Goal: Information Seeking & Learning: Find specific fact

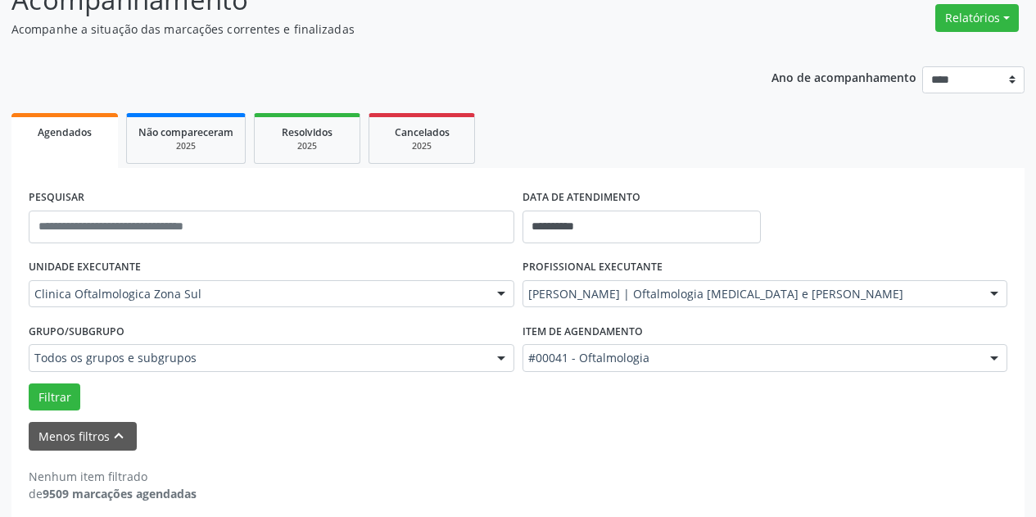
scroll to position [146, 0]
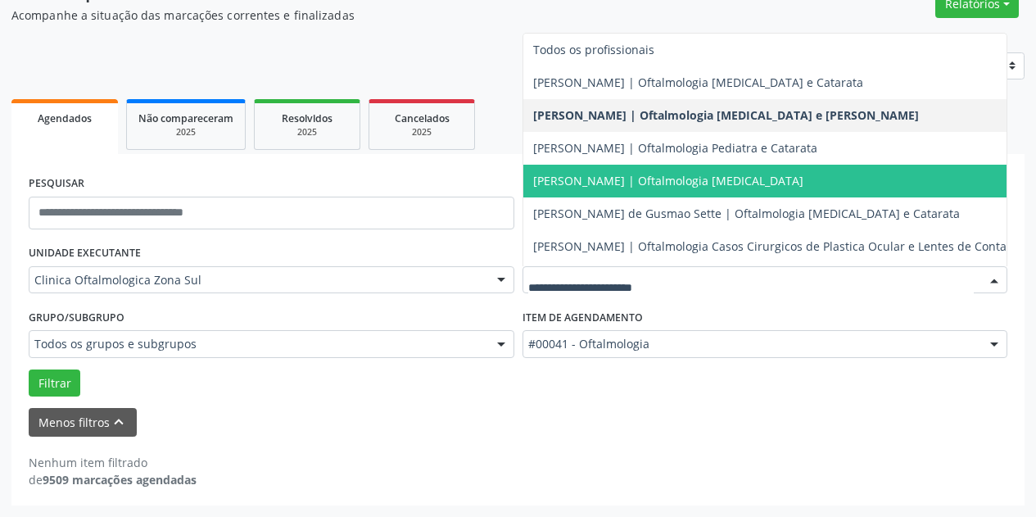
click at [720, 174] on span "[PERSON_NAME] | Oftalmologia [MEDICAL_DATA]" at bounding box center [668, 181] width 270 height 16
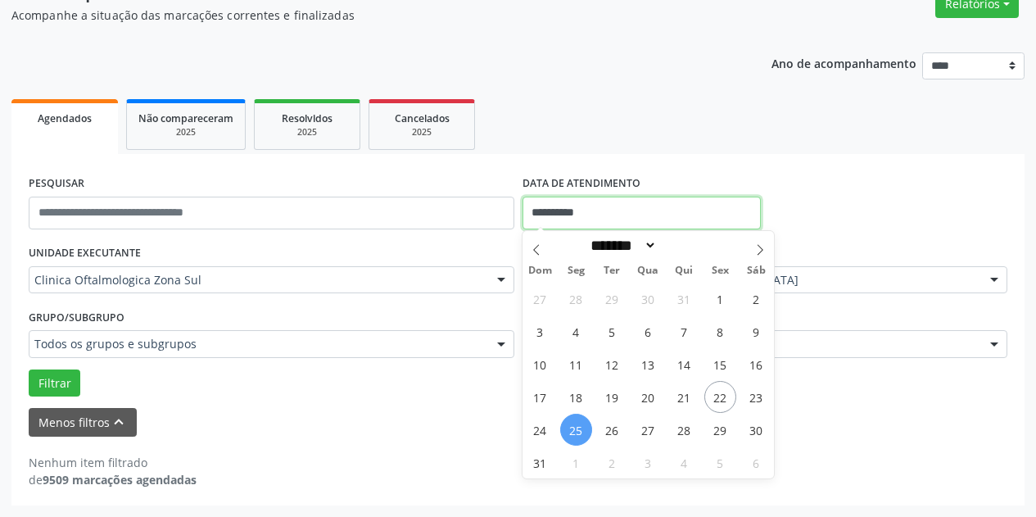
click at [692, 210] on input "**********" at bounding box center [641, 213] width 238 height 33
click at [725, 396] on span "22" at bounding box center [720, 397] width 32 height 32
type input "**********"
click at [725, 396] on span "22" at bounding box center [720, 397] width 32 height 32
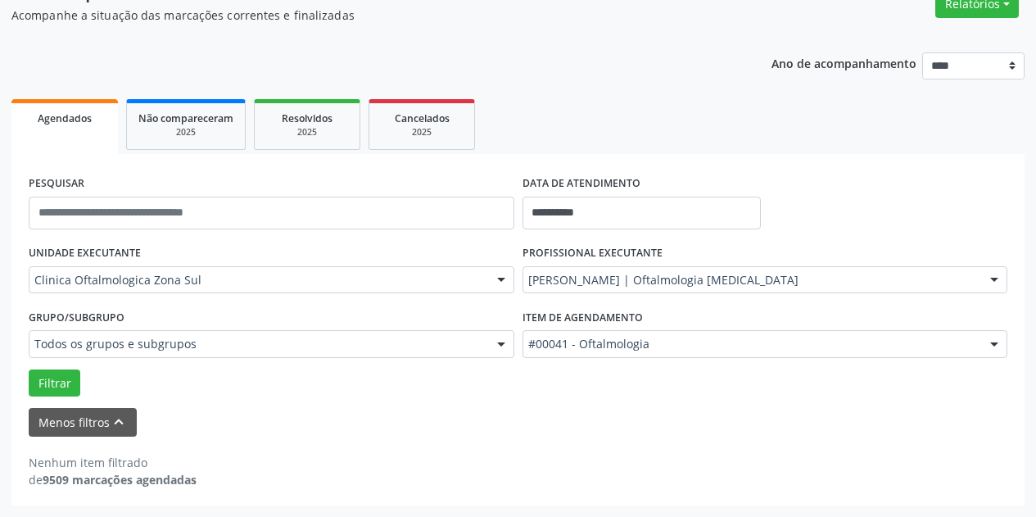
click at [725, 396] on div "Filtrar" at bounding box center [518, 383] width 987 height 28
click at [63, 386] on button "Filtrar" at bounding box center [55, 383] width 52 height 28
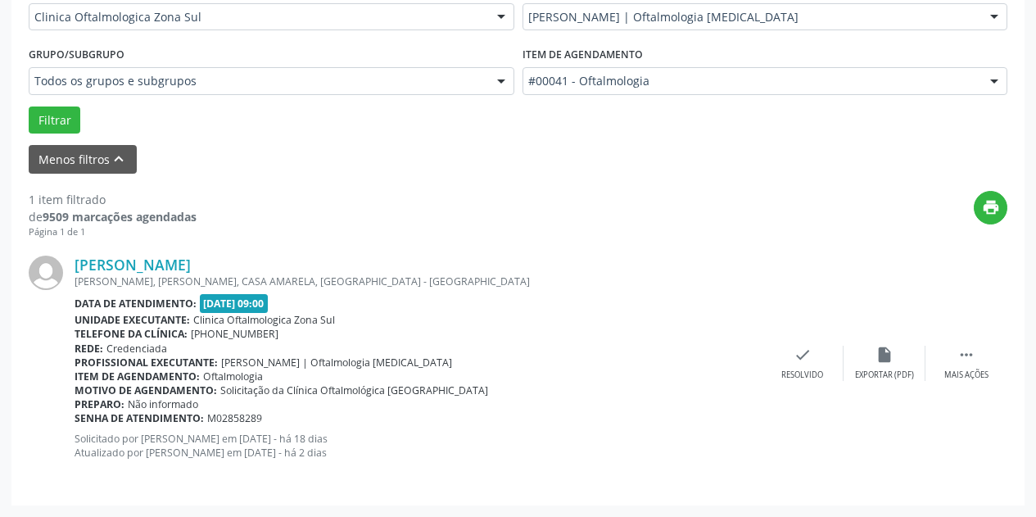
scroll to position [81, 0]
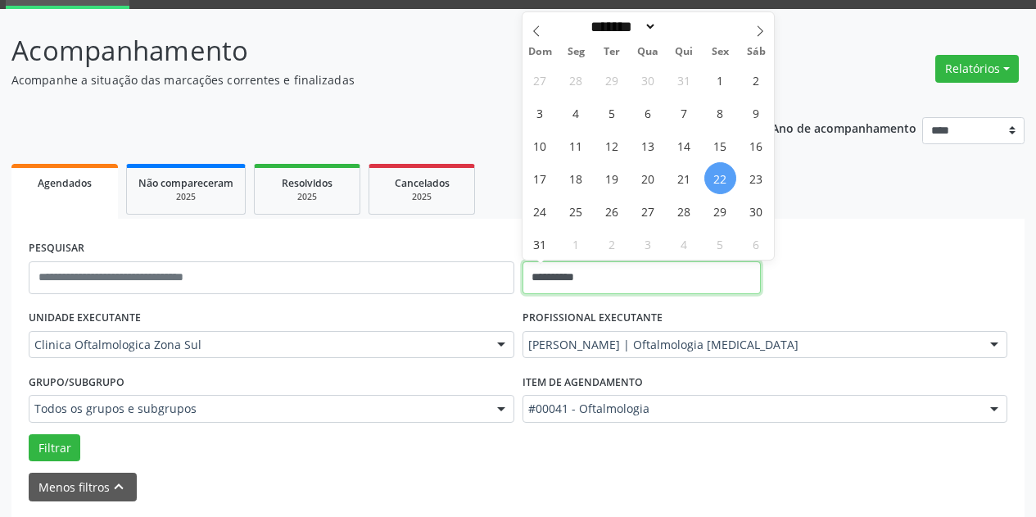
click at [652, 261] on input "**********" at bounding box center [641, 277] width 238 height 33
click at [718, 183] on span "22" at bounding box center [720, 178] width 32 height 32
type input "**********"
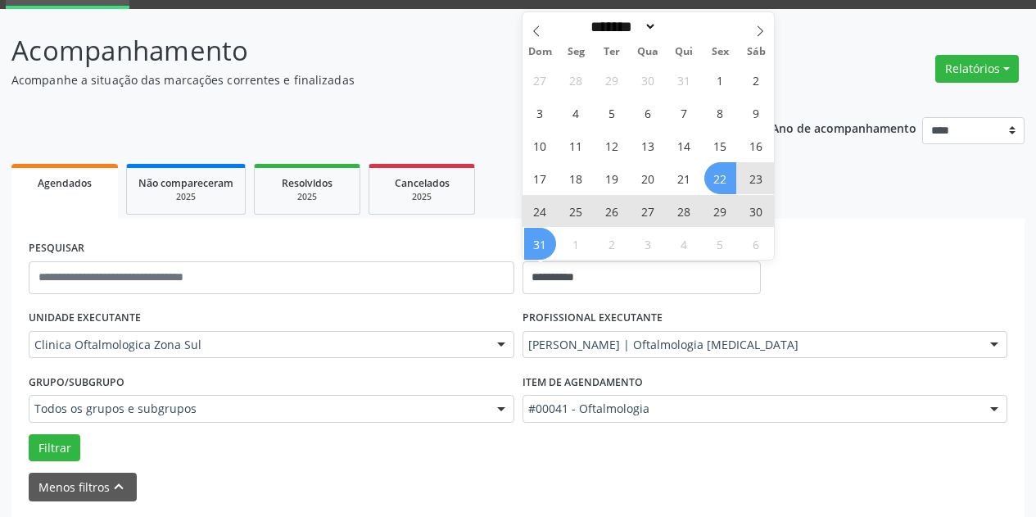
click at [535, 247] on span "31" at bounding box center [540, 244] width 32 height 32
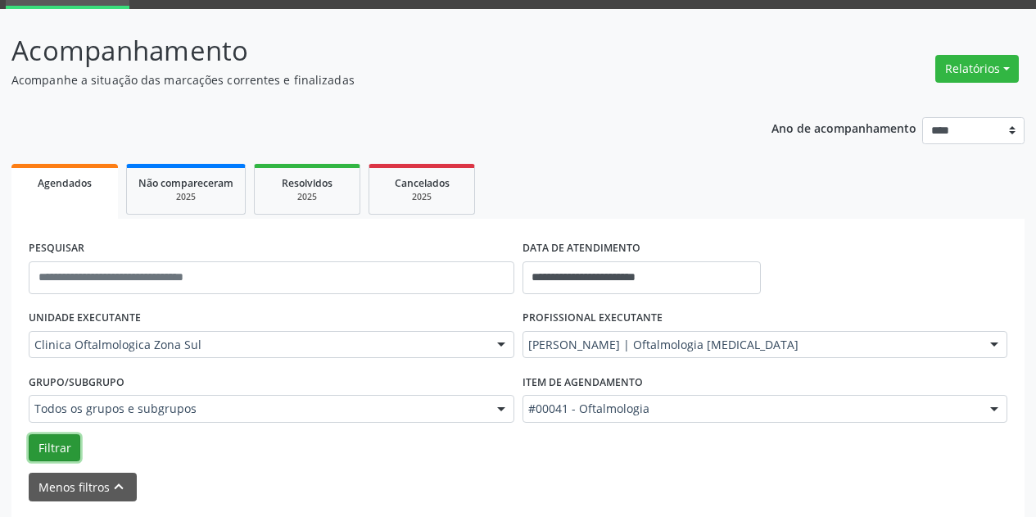
click at [34, 440] on button "Filtrar" at bounding box center [55, 448] width 52 height 28
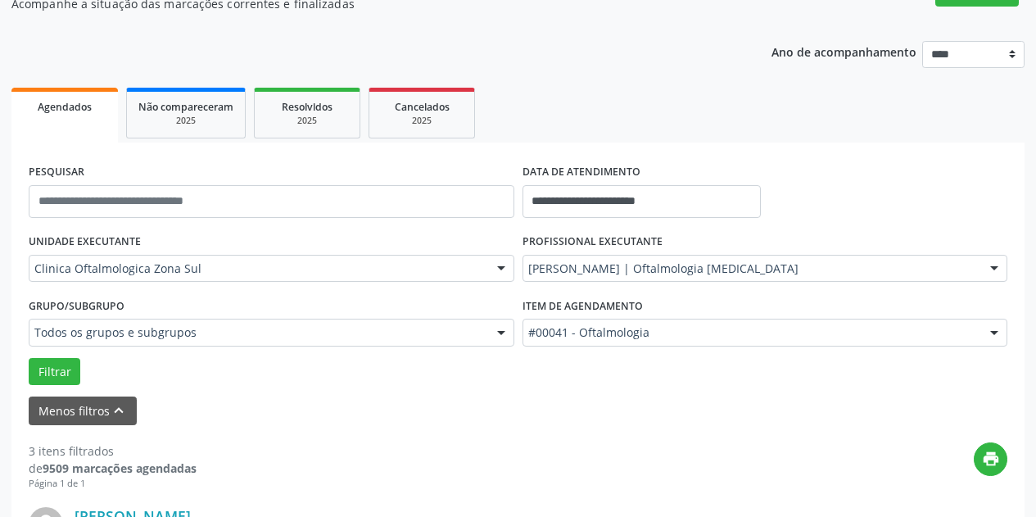
scroll to position [164, 0]
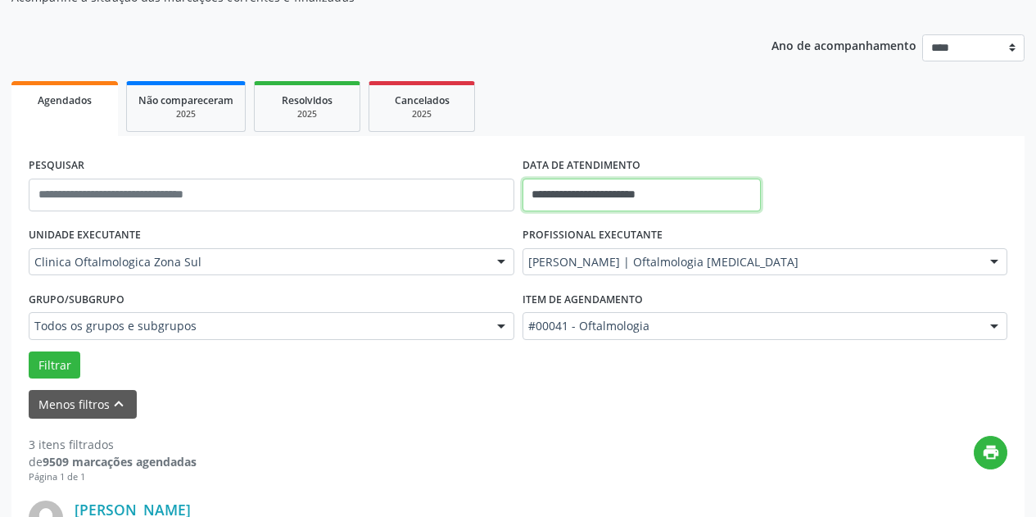
click at [723, 185] on input "**********" at bounding box center [641, 195] width 238 height 33
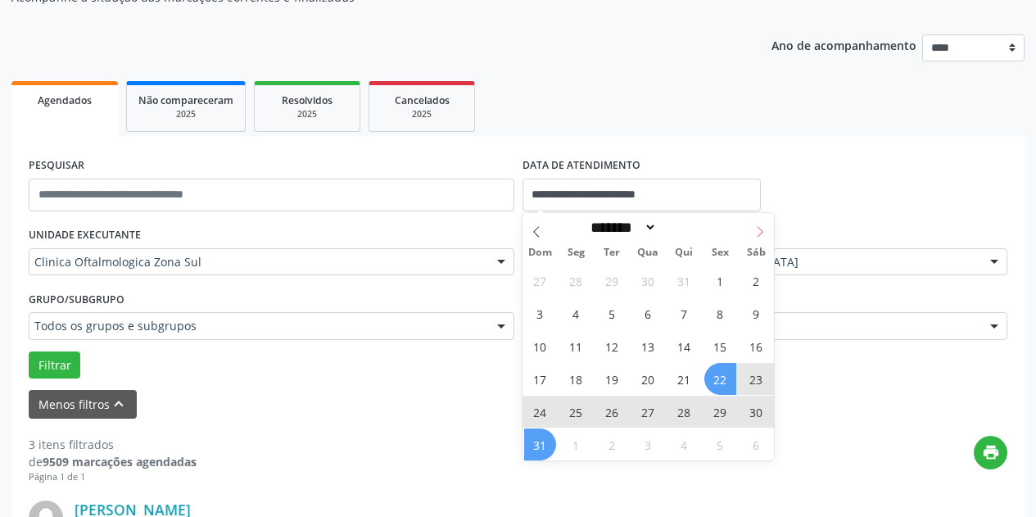
click at [763, 231] on icon at bounding box center [759, 231] width 11 height 11
select select "*"
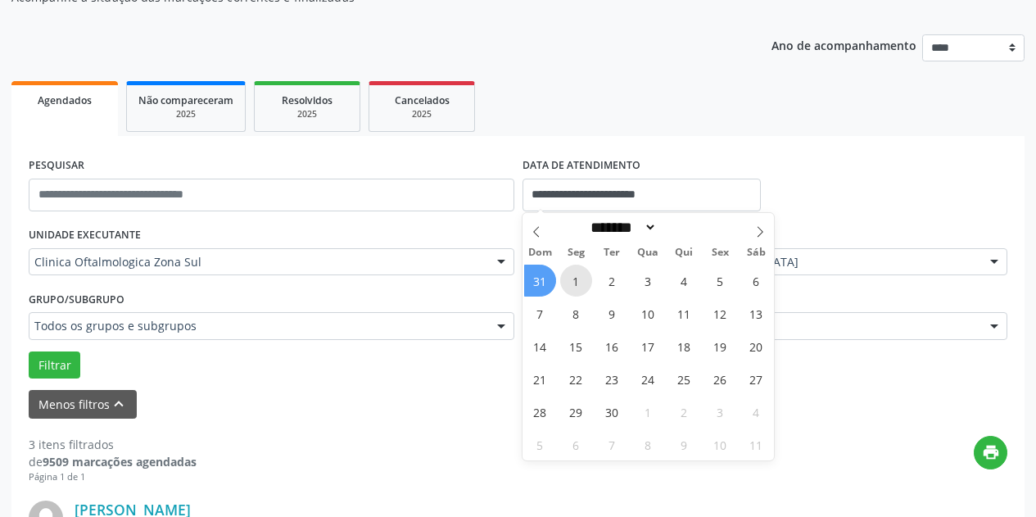
click at [579, 281] on span "1" at bounding box center [576, 281] width 32 height 32
type input "**********"
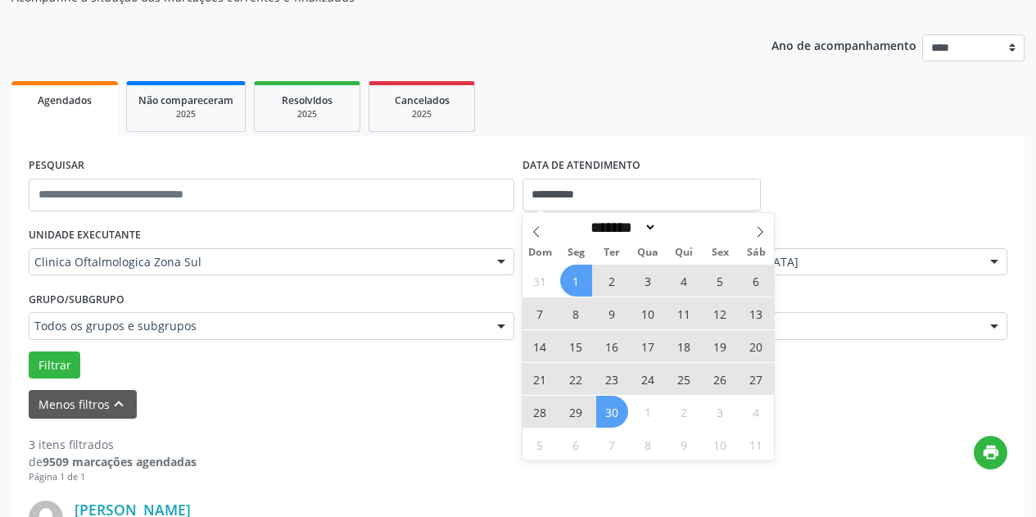
click at [617, 407] on span "30" at bounding box center [612, 412] width 32 height 32
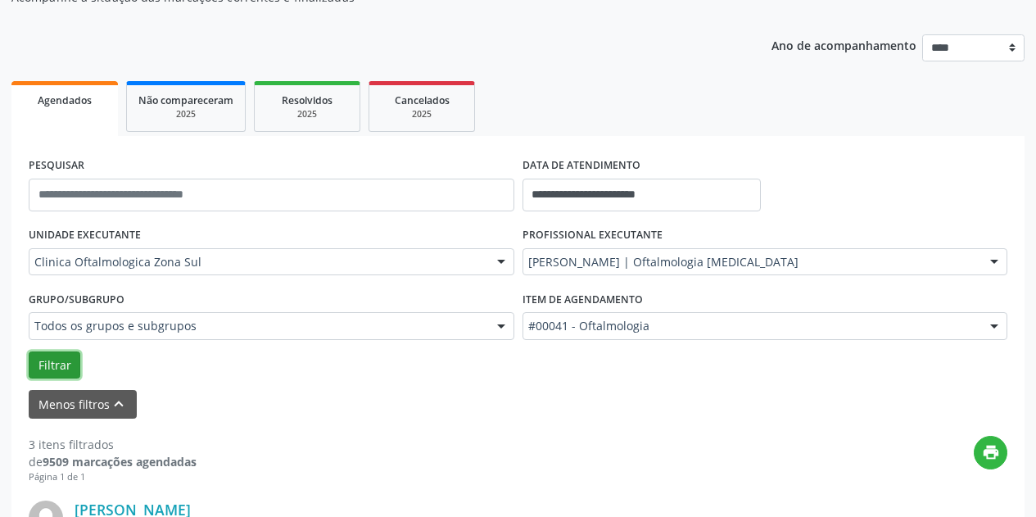
click at [54, 359] on button "Filtrar" at bounding box center [55, 365] width 52 height 28
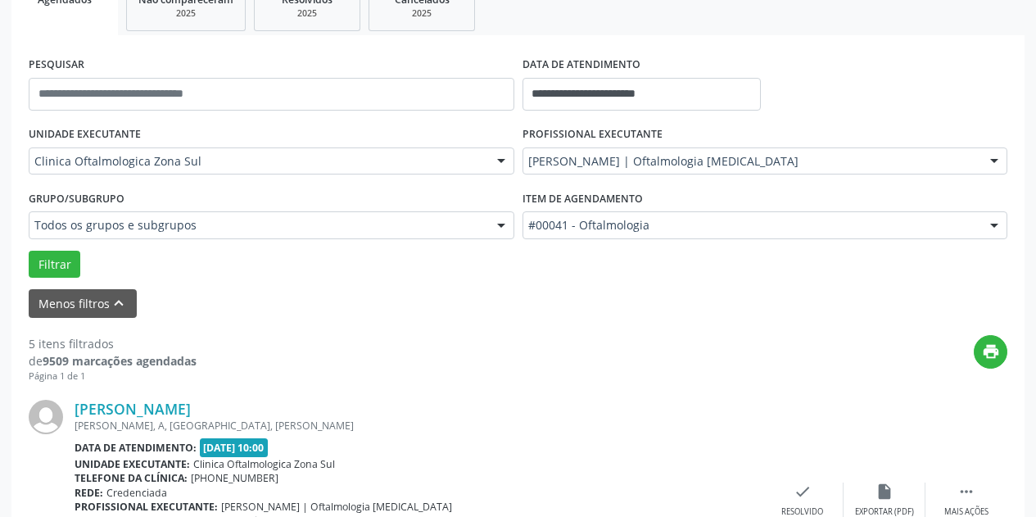
scroll to position [29, 0]
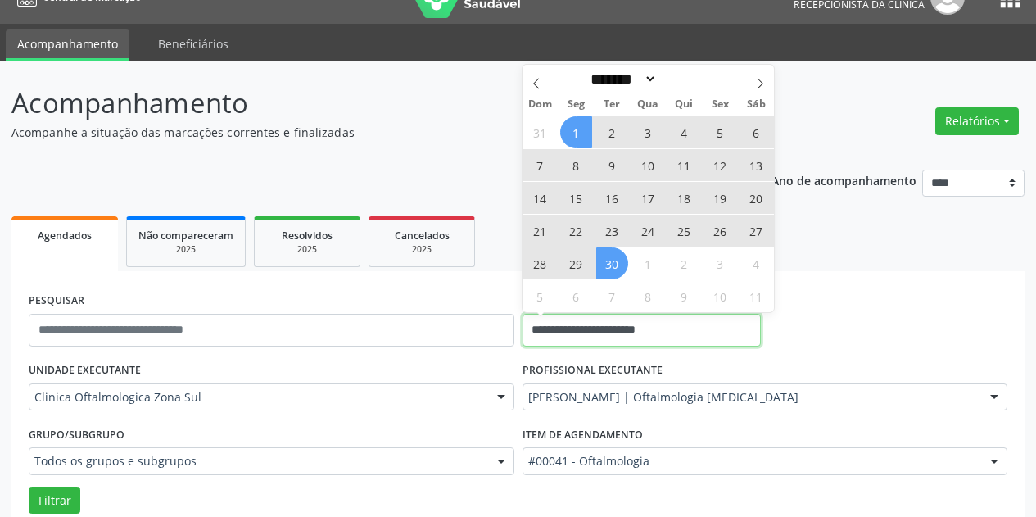
click at [707, 321] on input "**********" at bounding box center [641, 330] width 238 height 33
click at [756, 84] on icon at bounding box center [759, 83] width 11 height 11
select select "*"
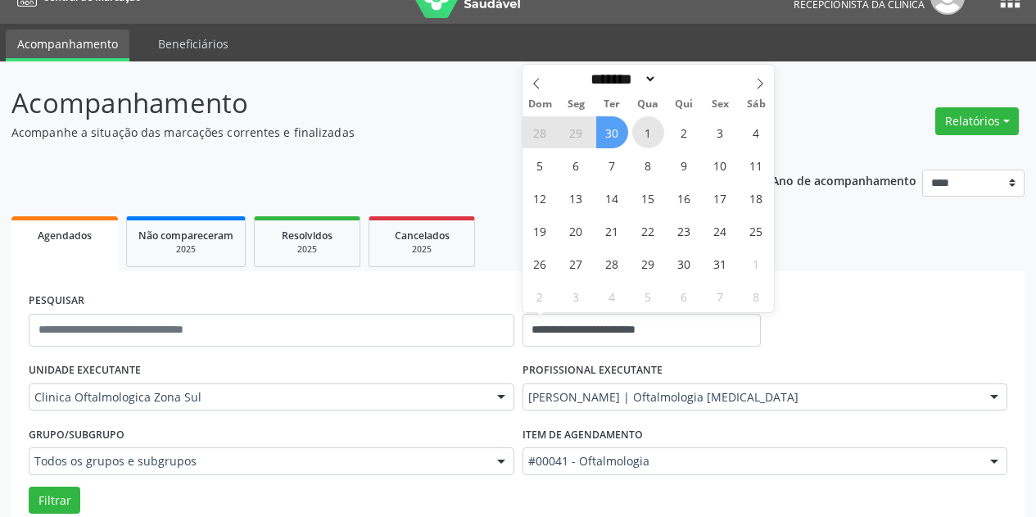
click at [644, 132] on span "1" at bounding box center [648, 132] width 32 height 32
type input "**********"
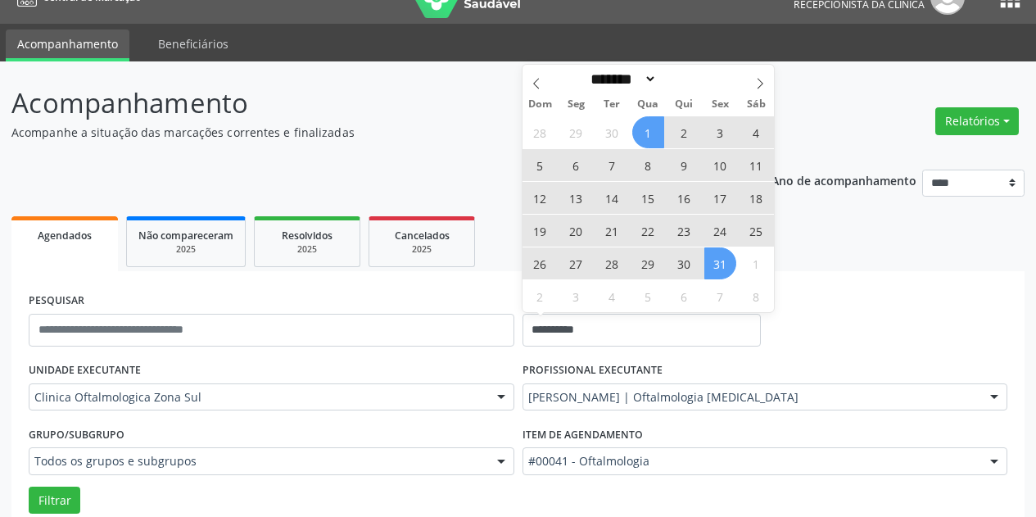
click at [717, 265] on span "31" at bounding box center [720, 263] width 32 height 32
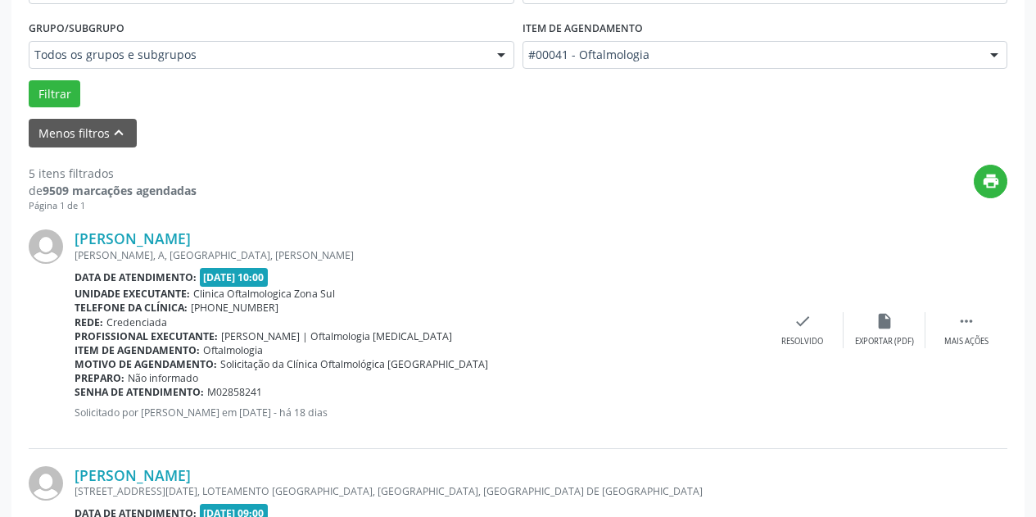
scroll to position [438, 0]
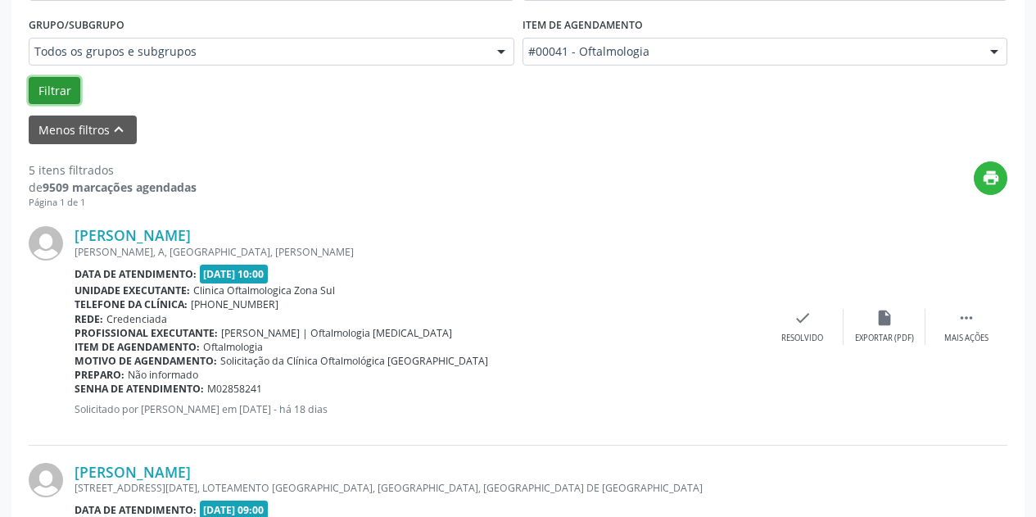
click at [52, 82] on button "Filtrar" at bounding box center [55, 91] width 52 height 28
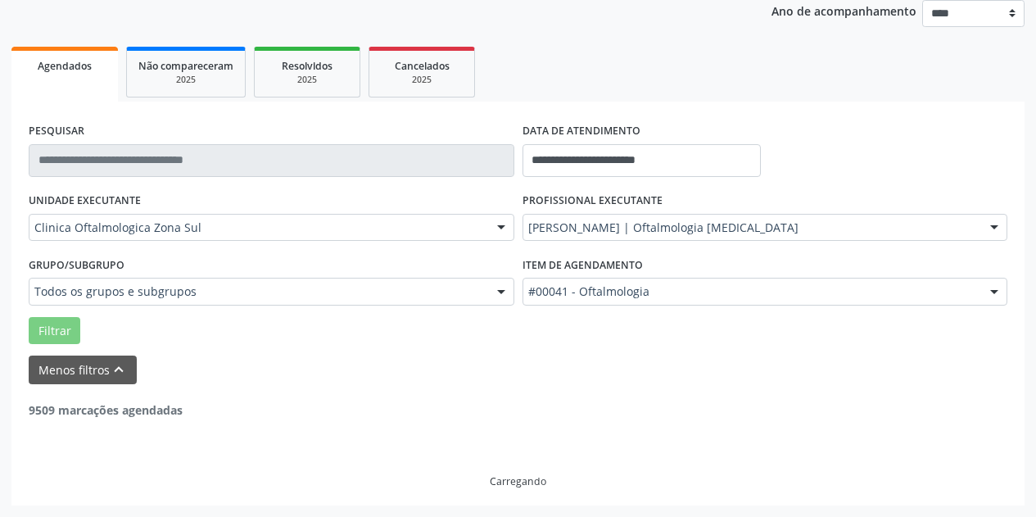
scroll to position [146, 0]
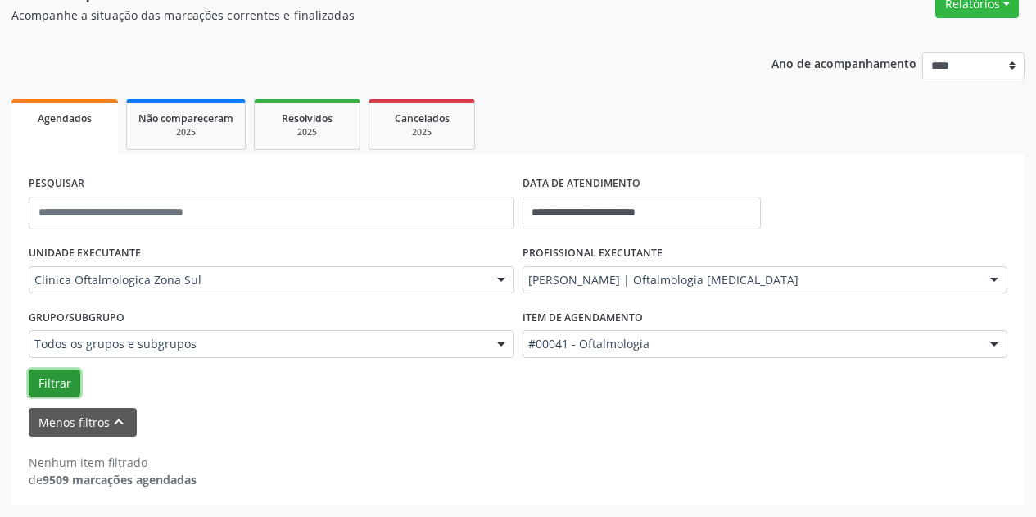
click at [58, 381] on button "Filtrar" at bounding box center [55, 383] width 52 height 28
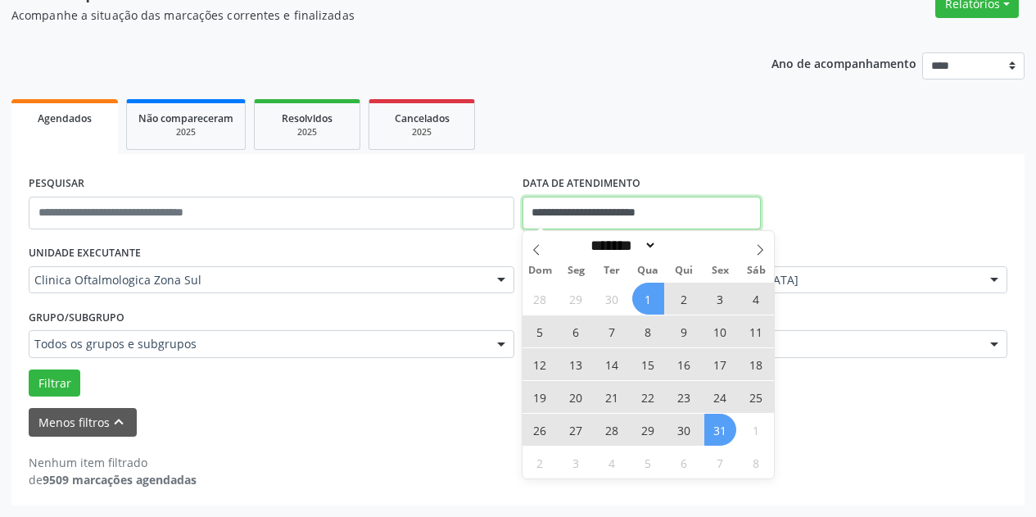
click at [722, 210] on input "**********" at bounding box center [641, 213] width 238 height 33
click at [537, 245] on icon at bounding box center [536, 249] width 11 height 11
select select "*"
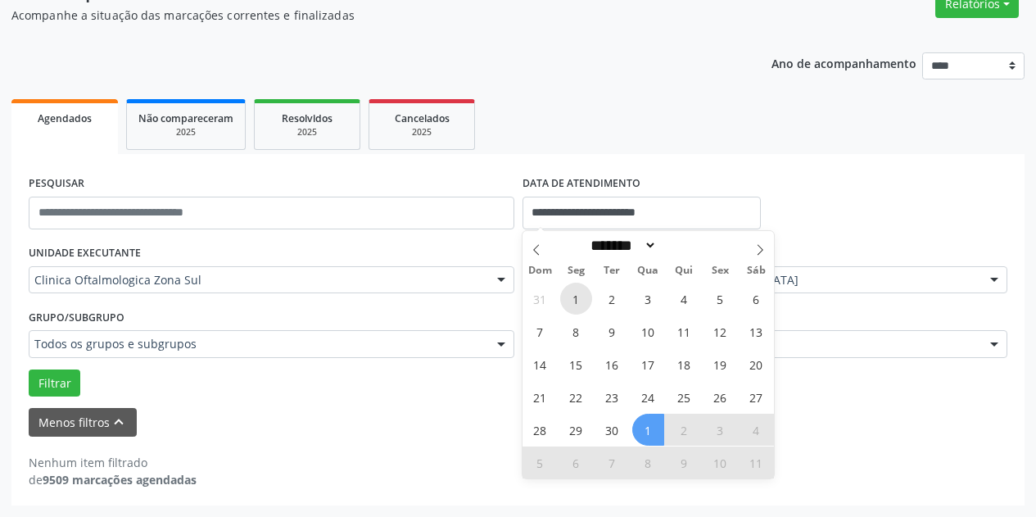
click at [580, 298] on span "1" at bounding box center [576, 299] width 32 height 32
type input "**********"
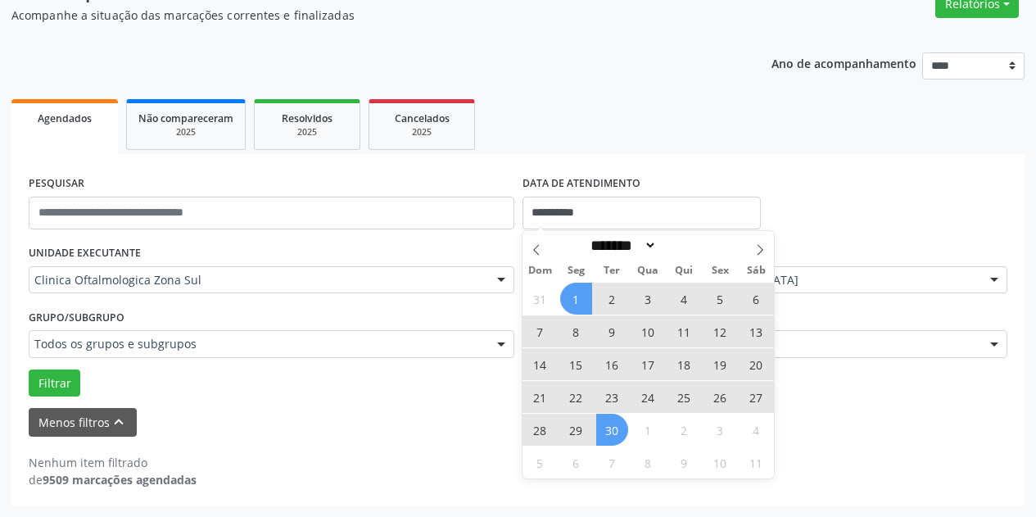
click at [608, 431] on span "30" at bounding box center [612, 430] width 32 height 32
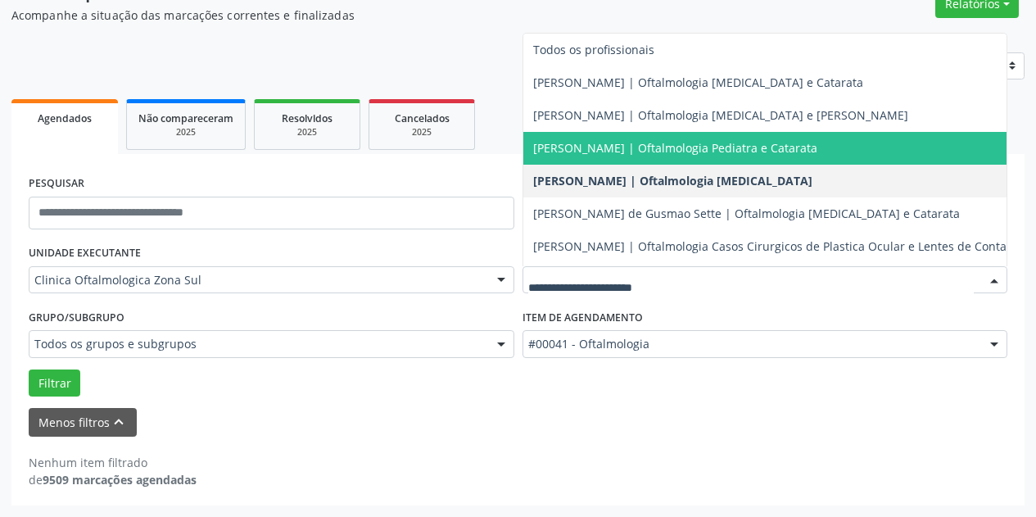
click at [631, 138] on span "[PERSON_NAME] | Oftalmologia Pediatra e Catarata" at bounding box center [775, 148] width 504 height 33
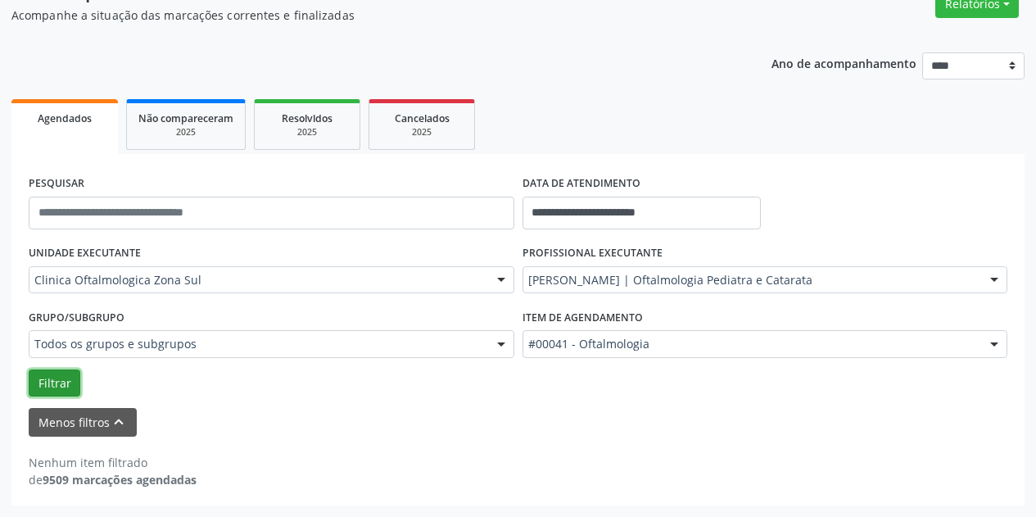
click at [57, 380] on button "Filtrar" at bounding box center [55, 383] width 52 height 28
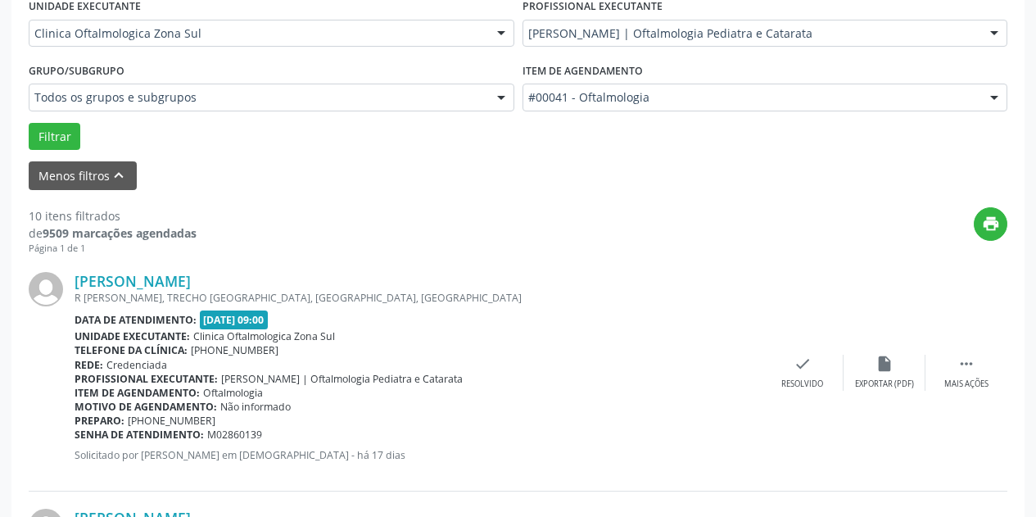
scroll to position [427, 0]
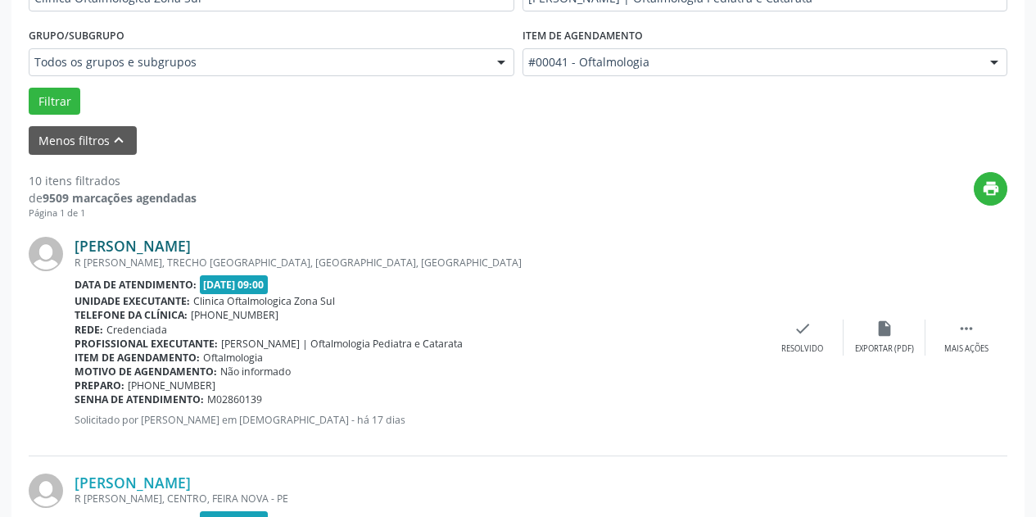
click at [191, 242] on link "[PERSON_NAME]" at bounding box center [133, 246] width 116 height 18
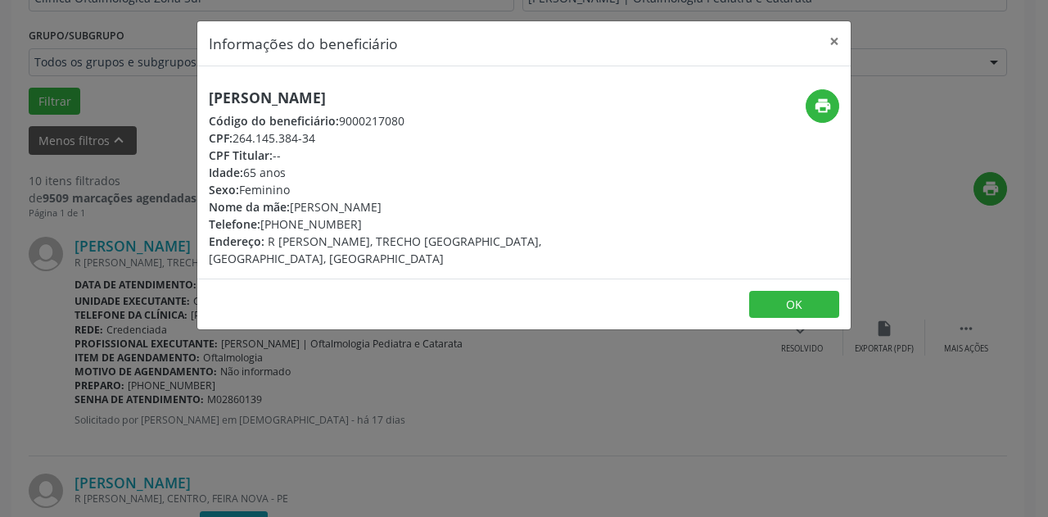
drag, startPoint x: 428, startPoint y: 97, endPoint x: 173, endPoint y: 84, distance: 255.9
click at [173, 84] on div "Informações do beneficiário × [PERSON_NAME] Código do beneficiário: 9000217080 …" at bounding box center [524, 258] width 1048 height 517
copy h5 "[PERSON_NAME]"
click at [840, 37] on button "×" at bounding box center [834, 41] width 33 height 40
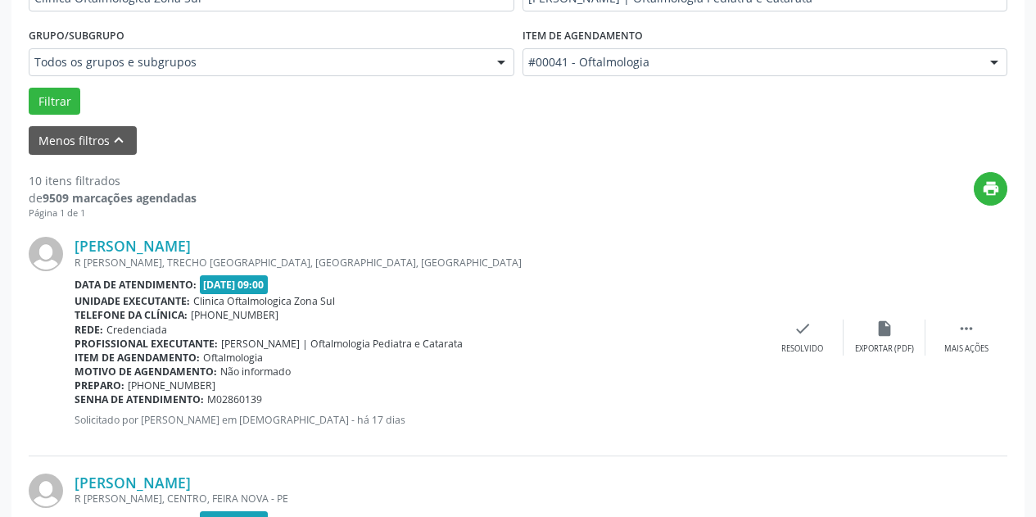
drag, startPoint x: 256, startPoint y: 402, endPoint x: 76, endPoint y: 396, distance: 179.5
click at [76, 396] on div "Senha de atendimento: M02860139" at bounding box center [418, 399] width 687 height 14
copy div "Senha de atendimento: M02860139"
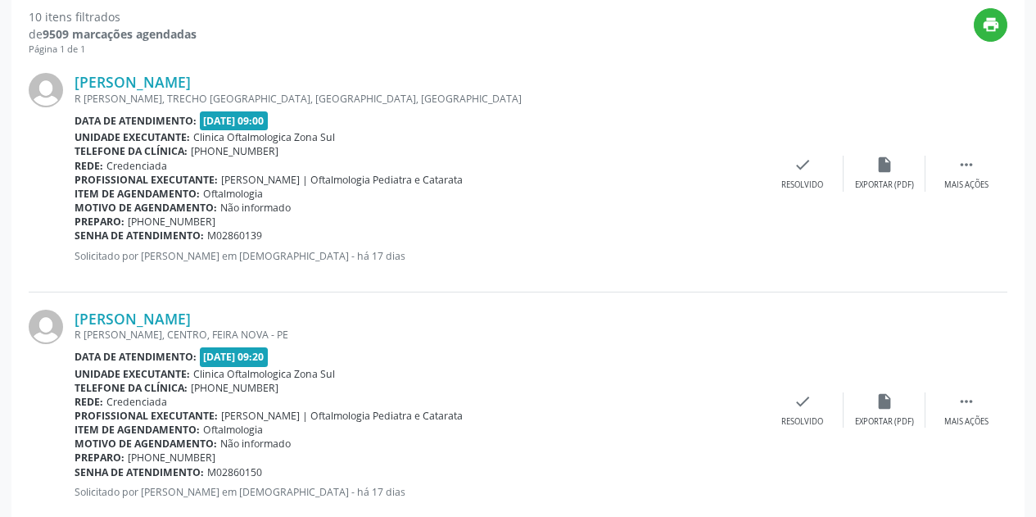
scroll to position [673, 0]
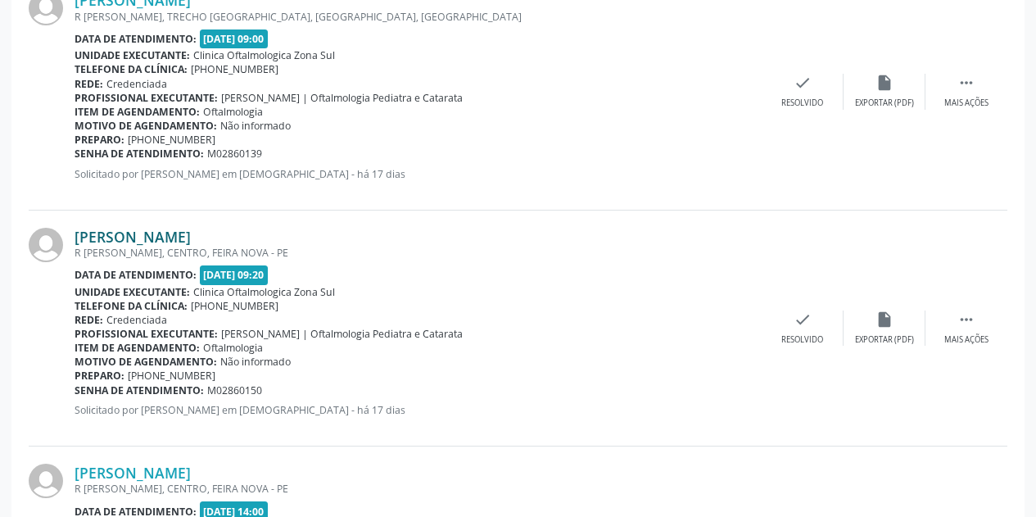
click at [142, 230] on link "[PERSON_NAME]" at bounding box center [133, 237] width 116 height 18
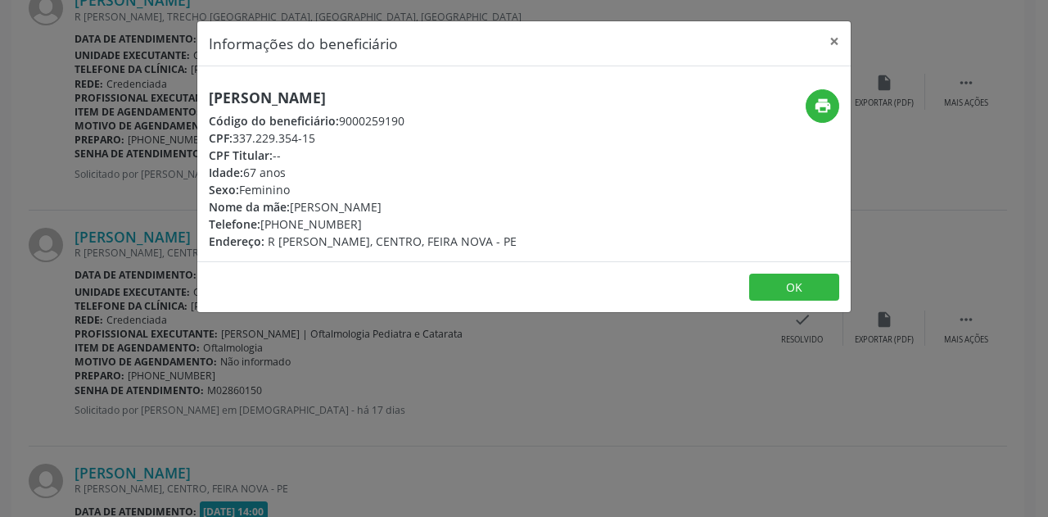
drag, startPoint x: 422, startPoint y: 94, endPoint x: 194, endPoint y: 94, distance: 227.7
click at [194, 94] on div "Informações do beneficiário × [PERSON_NAME] Código do beneficiário: 9000259190 …" at bounding box center [524, 258] width 1048 height 517
copy h5 "[PERSON_NAME]"
click at [832, 42] on button "×" at bounding box center [834, 41] width 33 height 40
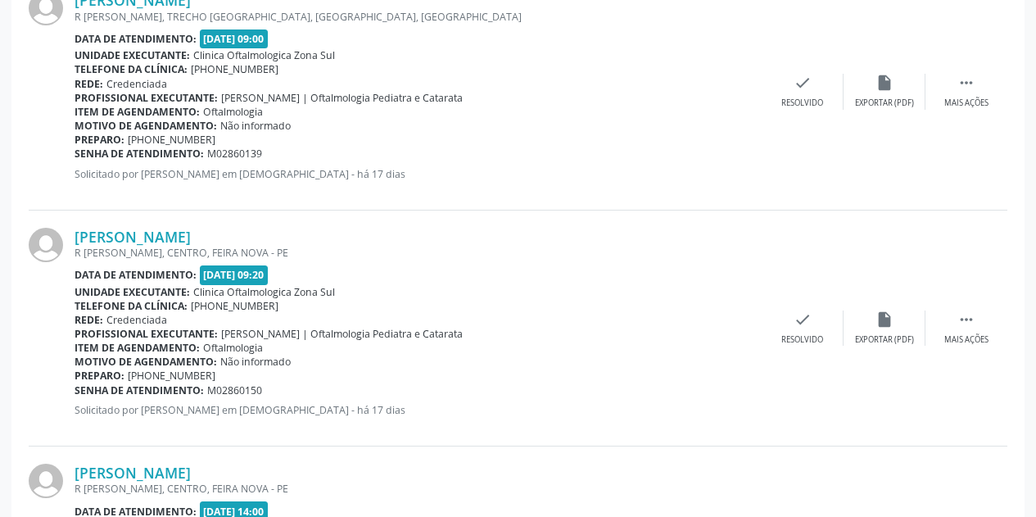
drag, startPoint x: 276, startPoint y: 394, endPoint x: 74, endPoint y: 391, distance: 202.3
click at [74, 392] on div "[PERSON_NAME] R [PERSON_NAME], CENTRO, [GEOGRAPHIC_DATA] Data de atendimento: […" at bounding box center [518, 328] width 979 height 236
copy div "[PERSON_NAME] de [PERSON_NAME], CENTRO, FEIRA NOVA - PE Data de atendimento: [D…"
click at [667, 237] on div "[PERSON_NAME]" at bounding box center [418, 237] width 687 height 18
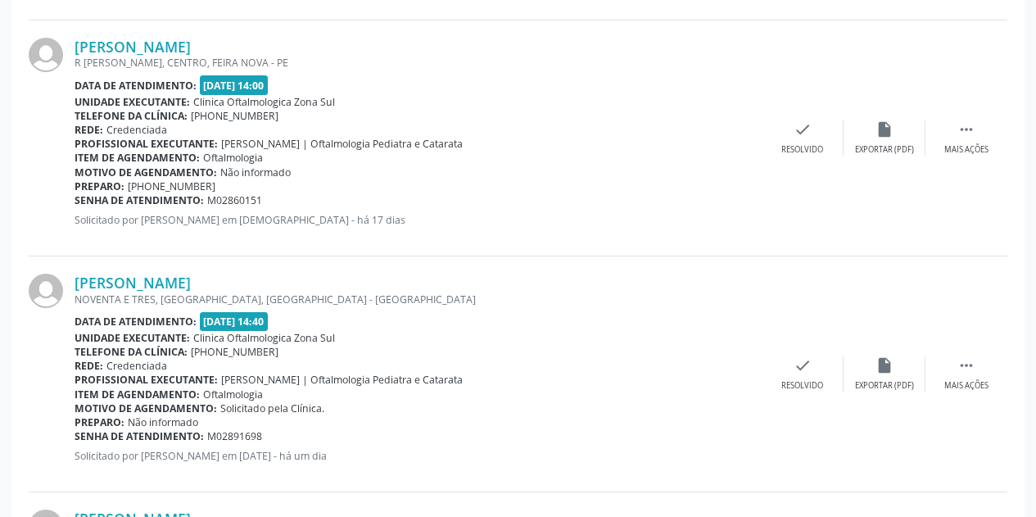
scroll to position [1165, 0]
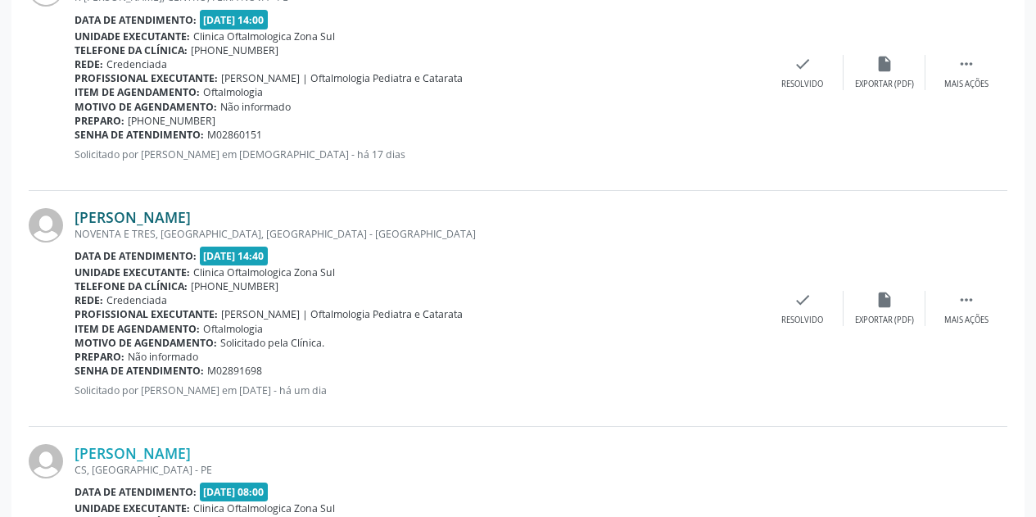
click at [191, 220] on link "[PERSON_NAME]" at bounding box center [133, 217] width 116 height 18
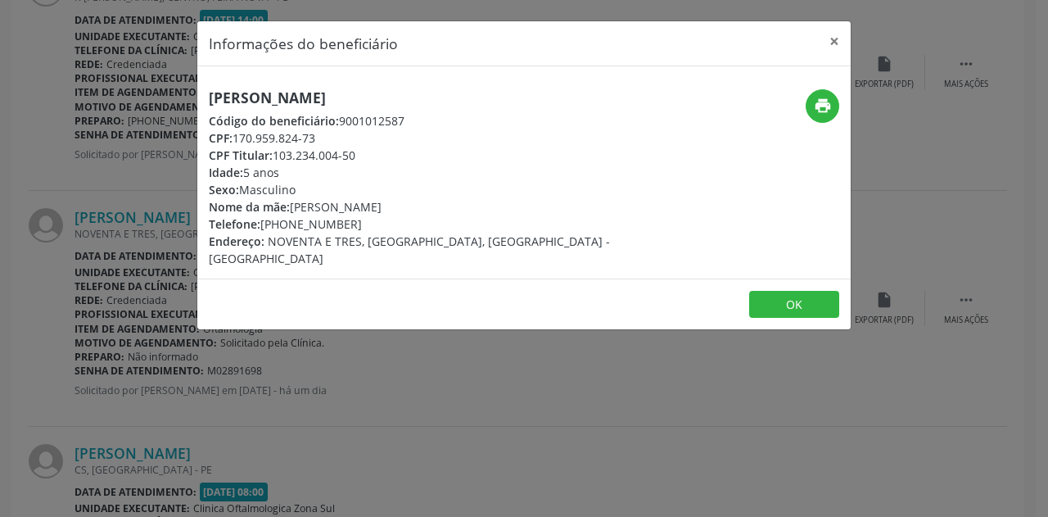
drag, startPoint x: 437, startPoint y: 97, endPoint x: 208, endPoint y: 100, distance: 229.3
click at [208, 100] on div "[PERSON_NAME] Código do beneficiário: 9001012587 CPF: 170.959.824-73 CPF Titula…" at bounding box center [415, 178] width 436 height 178
copy h5 "[PERSON_NAME]"
click at [835, 38] on button "×" at bounding box center [834, 41] width 33 height 40
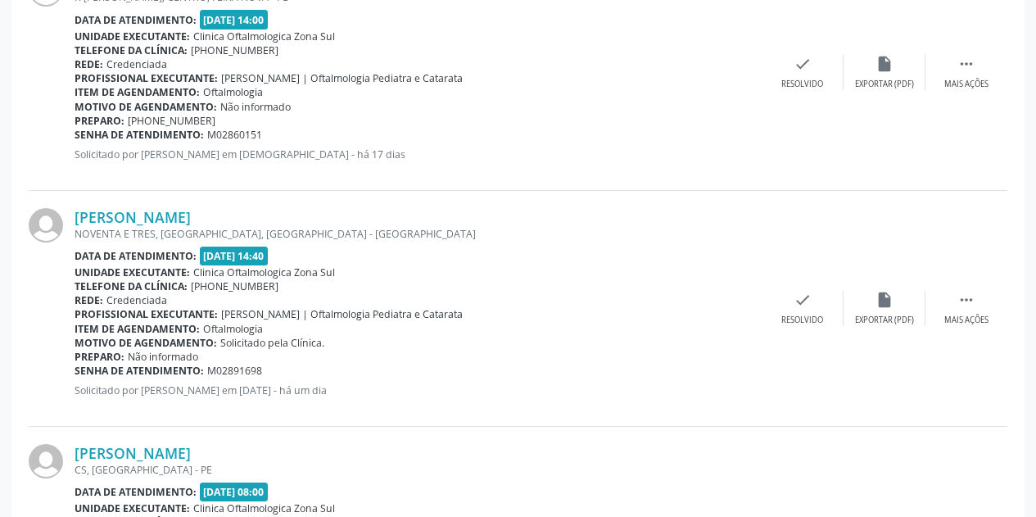
drag, startPoint x: 269, startPoint y: 371, endPoint x: 76, endPoint y: 369, distance: 193.3
click at [76, 369] on div "Senha de atendimento: M02891698" at bounding box center [418, 371] width 687 height 14
copy div "Senha de atendimento: M02891698"
click at [637, 288] on div "Telefone da clínica: [PHONE_NUMBER]" at bounding box center [418, 286] width 687 height 14
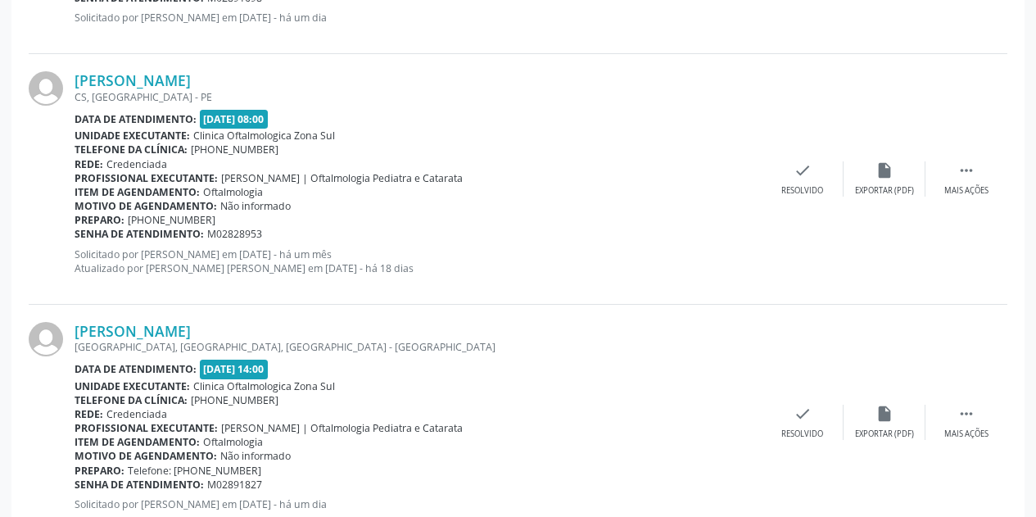
scroll to position [1574, 0]
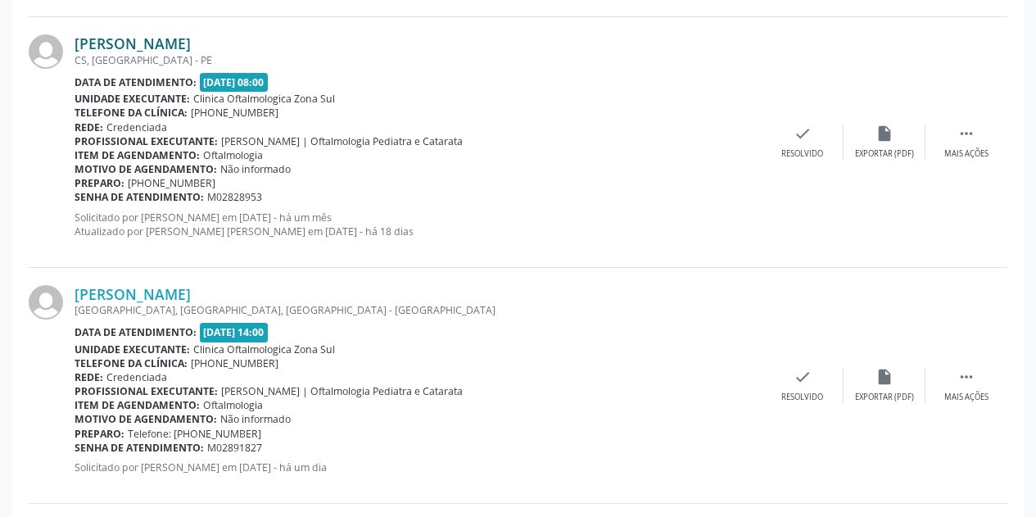
click at [173, 38] on link "[PERSON_NAME]" at bounding box center [133, 43] width 116 height 18
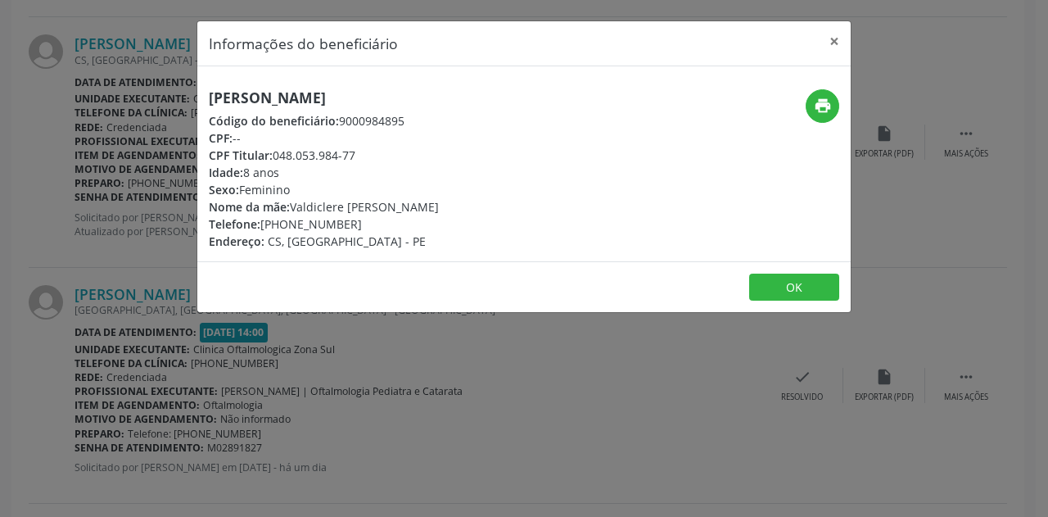
drag, startPoint x: 419, startPoint y: 95, endPoint x: 211, endPoint y: 94, distance: 208.0
click at [211, 94] on h5 "[PERSON_NAME]" at bounding box center [324, 97] width 230 height 17
copy h5 "[PERSON_NAME]"
click at [835, 39] on button "×" at bounding box center [834, 41] width 33 height 40
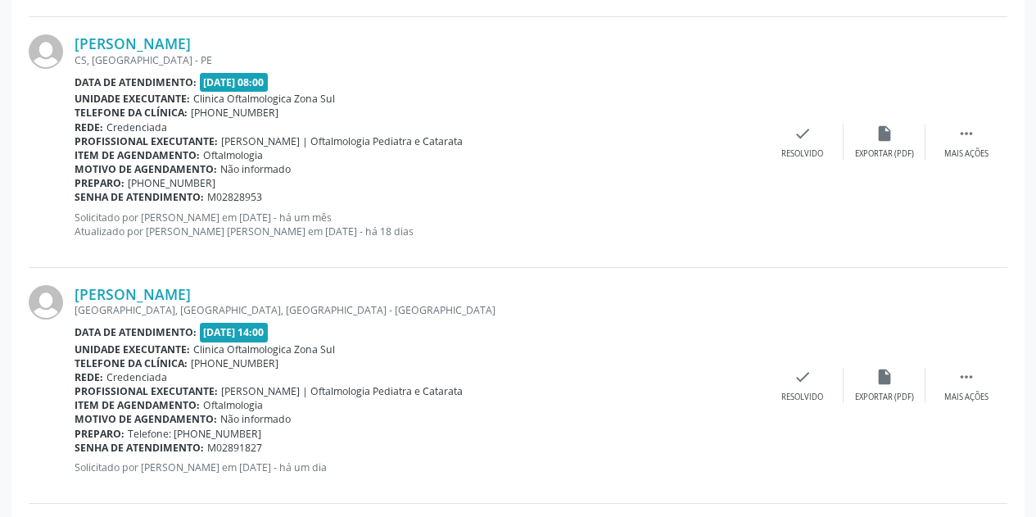
drag, startPoint x: 275, startPoint y: 196, endPoint x: 74, endPoint y: 193, distance: 201.5
click at [74, 193] on div "[PERSON_NAME] CS, [GEOGRAPHIC_DATA] - [GEOGRAPHIC_DATA] Data de atendimento: [D…" at bounding box center [518, 142] width 979 height 250
copy div "[PERSON_NAME] CS, [GEOGRAPHIC_DATA] - PE Data de atendimento: [DATE] 08:00 Unid…"
click at [331, 184] on div "Preparo: [PHONE_NUMBER]" at bounding box center [418, 183] width 687 height 14
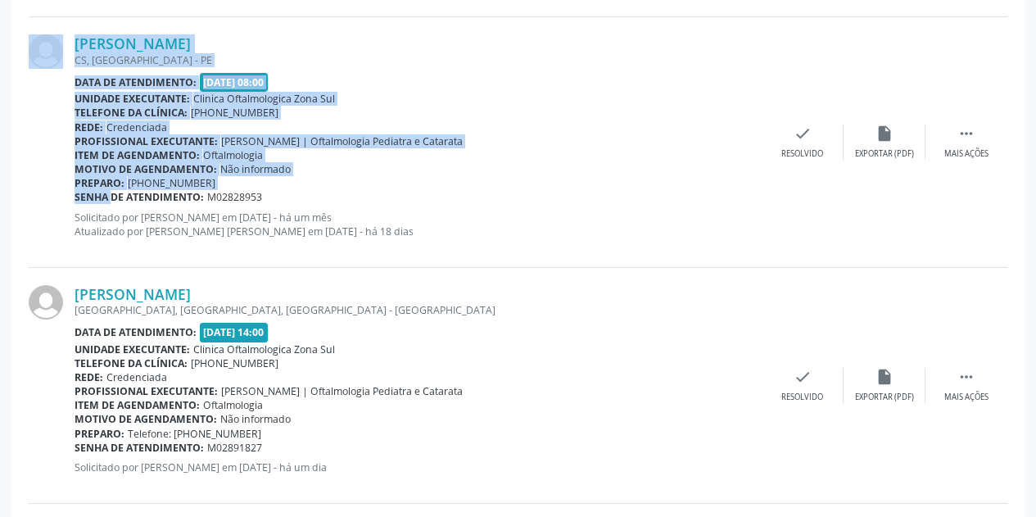
drag, startPoint x: 74, startPoint y: 198, endPoint x: 95, endPoint y: 198, distance: 21.3
click at [95, 198] on div "[PERSON_NAME] CS, [GEOGRAPHIC_DATA] - [GEOGRAPHIC_DATA] Data de atendimento: [D…" at bounding box center [518, 142] width 979 height 250
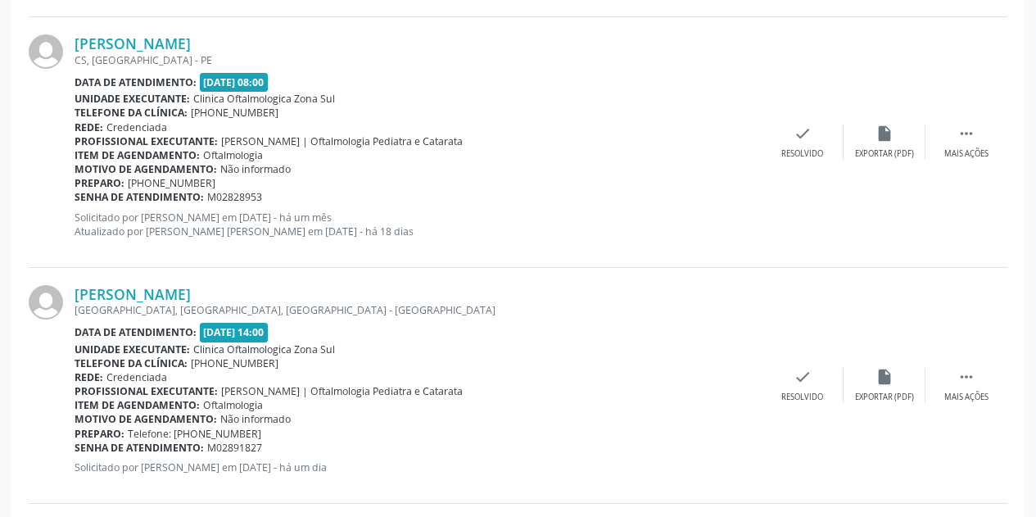
click at [265, 193] on div "Senha de atendimento: M02828953" at bounding box center [418, 197] width 687 height 14
drag, startPoint x: 241, startPoint y: 198, endPoint x: 75, endPoint y: 201, distance: 166.3
click at [75, 201] on div "Senha de atendimento: M02828953" at bounding box center [418, 197] width 687 height 14
copy div "Senha de atendimento: M02828953"
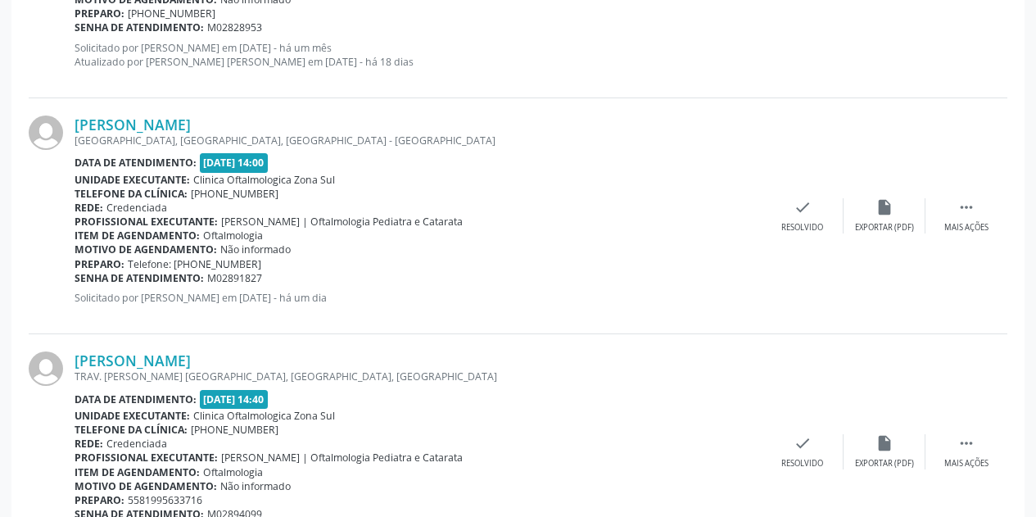
scroll to position [1820, 0]
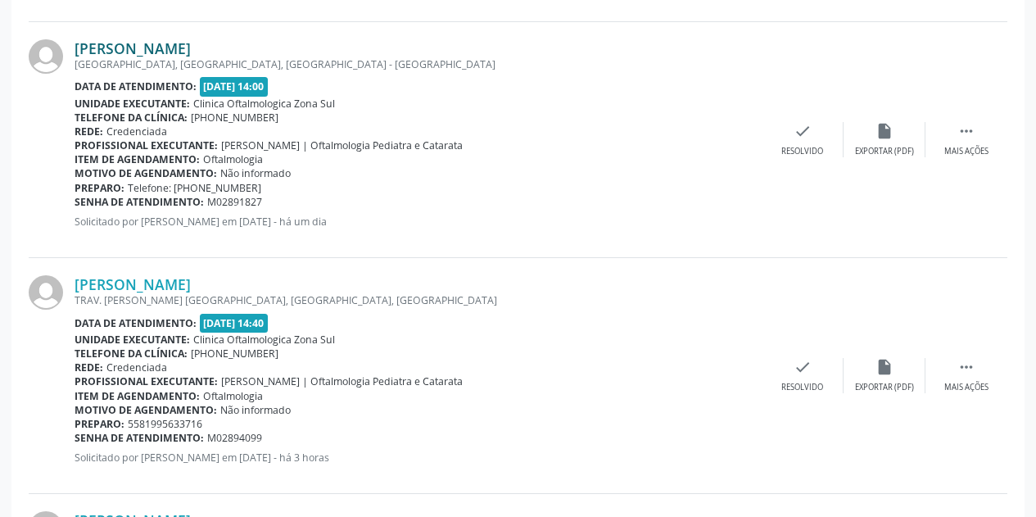
click at [190, 41] on link "[PERSON_NAME]" at bounding box center [133, 48] width 116 height 18
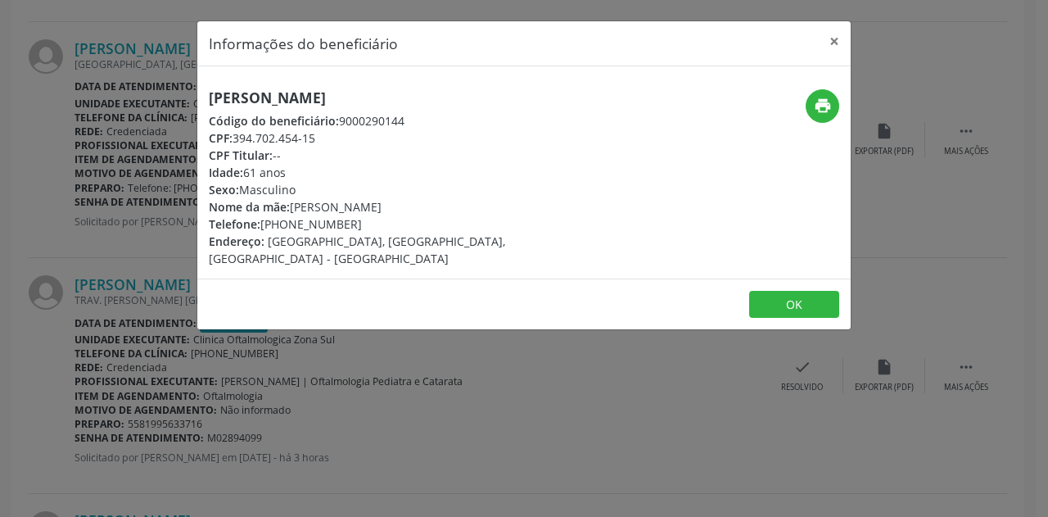
drag, startPoint x: 435, startPoint y: 96, endPoint x: 210, endPoint y: 88, distance: 224.5
click at [210, 89] on h5 "[PERSON_NAME]" at bounding box center [415, 97] width 413 height 17
copy h5 "[PERSON_NAME]"
drag, startPoint x: 355, startPoint y: 222, endPoint x: 287, endPoint y: 225, distance: 68.1
click at [287, 225] on div "Telefone: [PHONE_NUMBER]" at bounding box center [415, 223] width 413 height 17
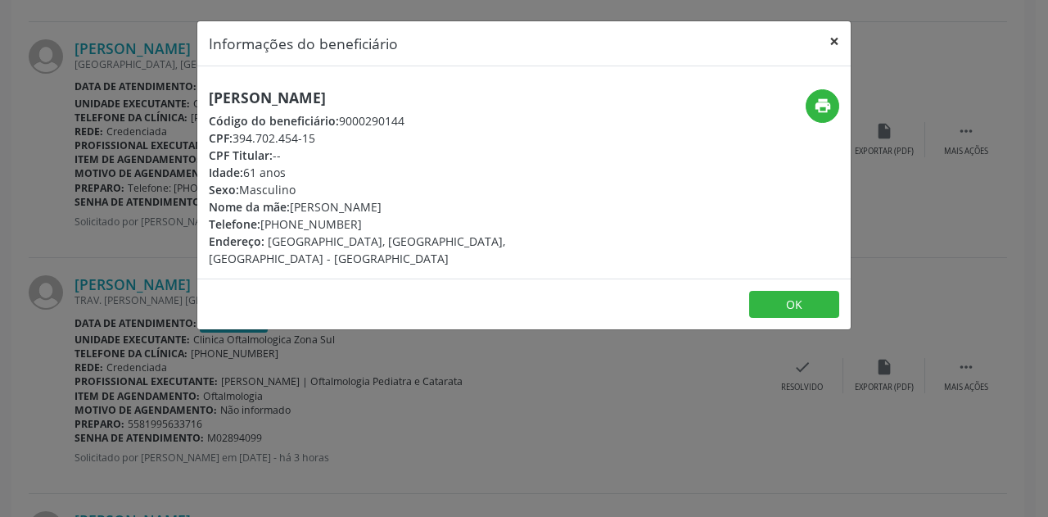
click at [830, 38] on button "×" at bounding box center [834, 41] width 33 height 40
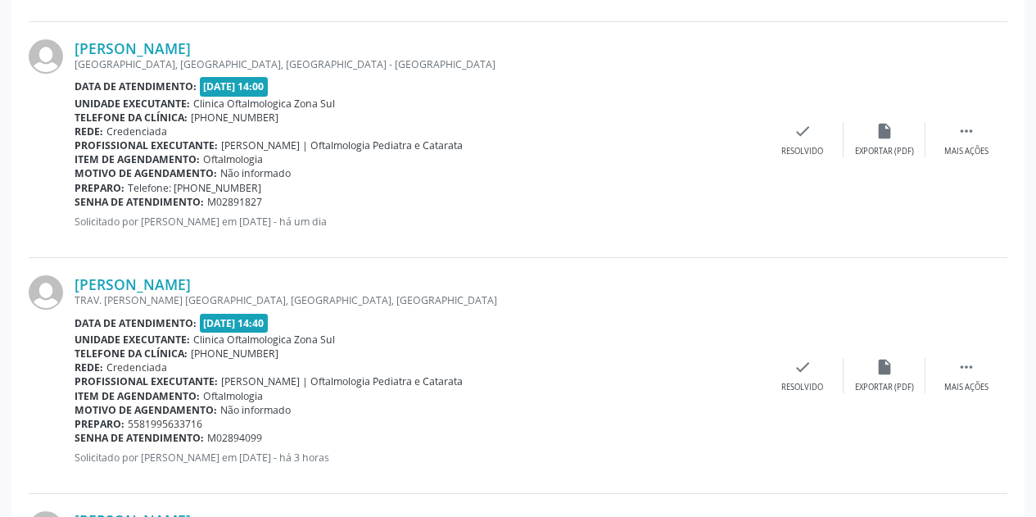
drag, startPoint x: 261, startPoint y: 201, endPoint x: 75, endPoint y: 202, distance: 185.9
click at [75, 202] on div "Senha de atendimento: M02891827" at bounding box center [418, 202] width 687 height 14
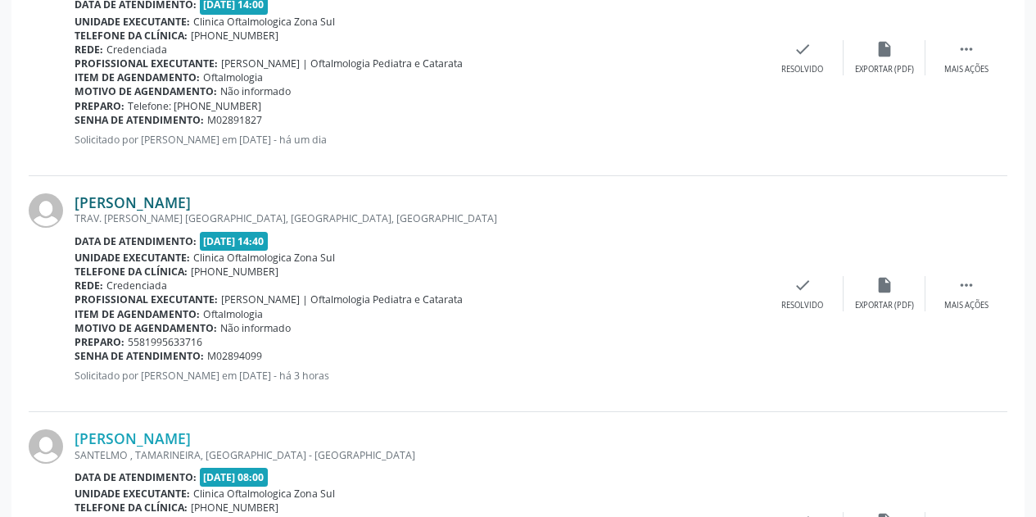
click at [191, 201] on link "[PERSON_NAME]" at bounding box center [133, 202] width 116 height 18
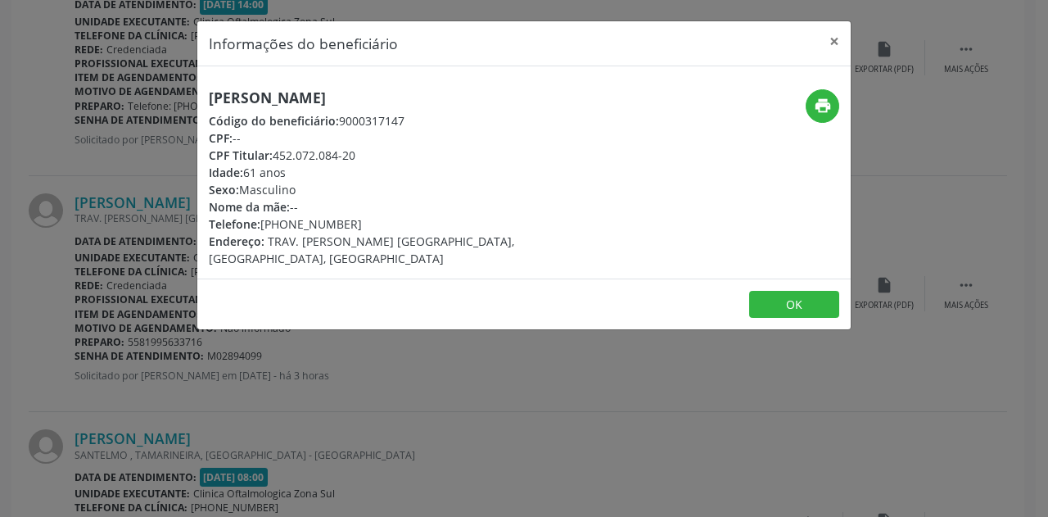
drag, startPoint x: 483, startPoint y: 96, endPoint x: 206, endPoint y: 102, distance: 277.7
click at [206, 102] on div "[PERSON_NAME] Código do beneficiário: 9000317147 CPF: -- CPF Titular: 452.072.0…" at bounding box center [415, 178] width 436 height 178
drag, startPoint x: 353, startPoint y: 222, endPoint x: 286, endPoint y: 228, distance: 67.4
click at [286, 228] on div "Telefone: [PHONE_NUMBER]" at bounding box center [415, 223] width 413 height 17
click at [834, 38] on button "×" at bounding box center [834, 41] width 33 height 40
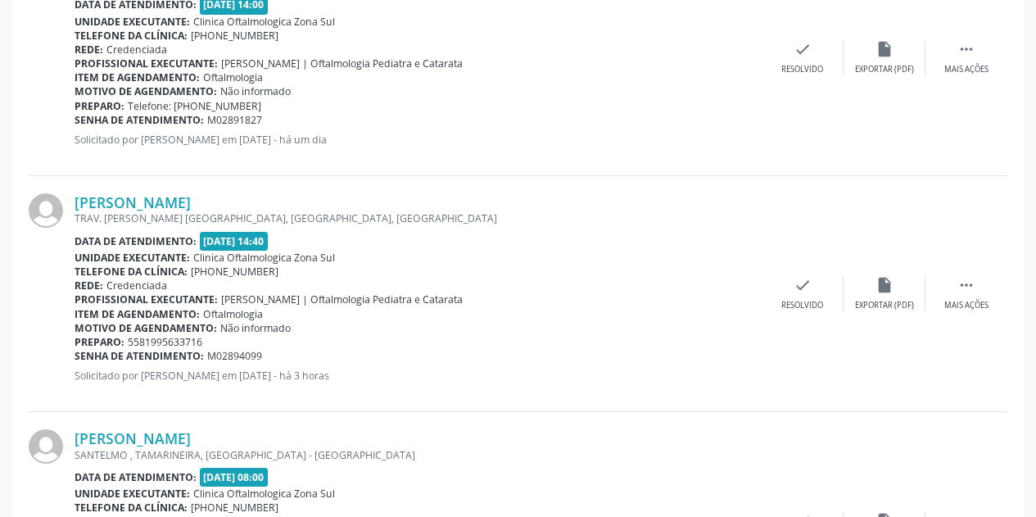
drag, startPoint x: 267, startPoint y: 355, endPoint x: 75, endPoint y: 355, distance: 192.5
click at [75, 355] on div "Senha de atendimento: M02894099" at bounding box center [418, 356] width 687 height 14
click at [191, 195] on link "[PERSON_NAME]" at bounding box center [133, 202] width 116 height 18
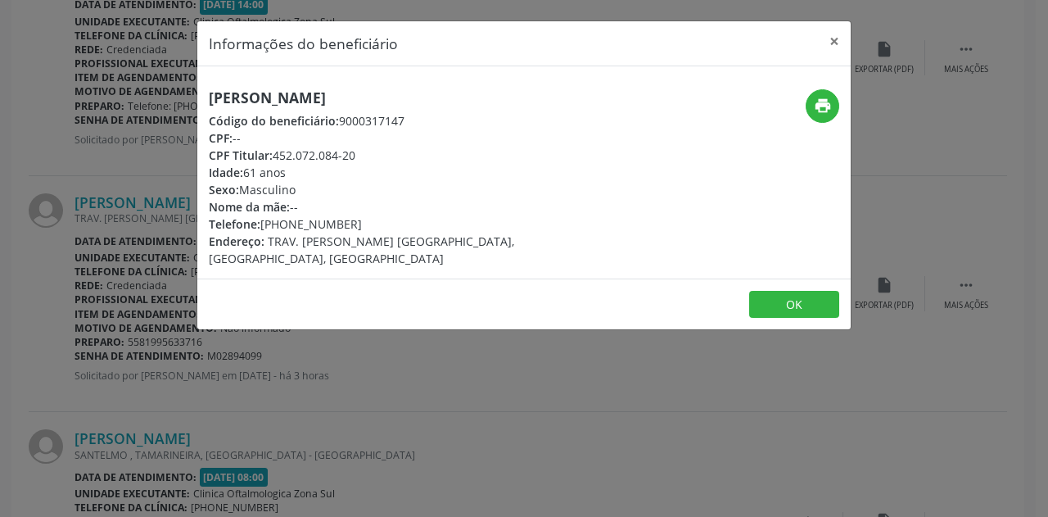
drag, startPoint x: 302, startPoint y: 177, endPoint x: 209, endPoint y: 178, distance: 93.4
click at [209, 178] on div "Idade: 61 anos" at bounding box center [415, 172] width 413 height 17
click at [833, 42] on button "×" at bounding box center [834, 41] width 33 height 40
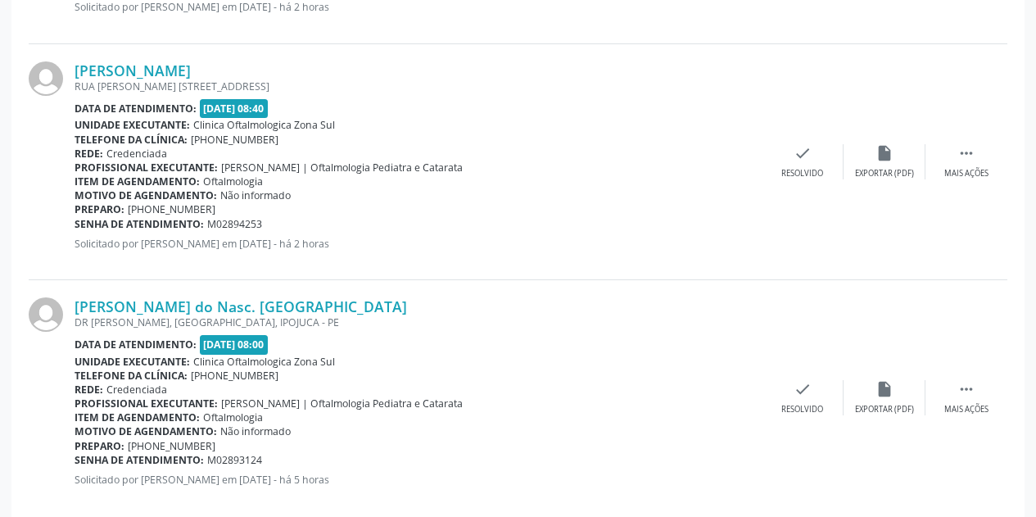
scroll to position [2533, 0]
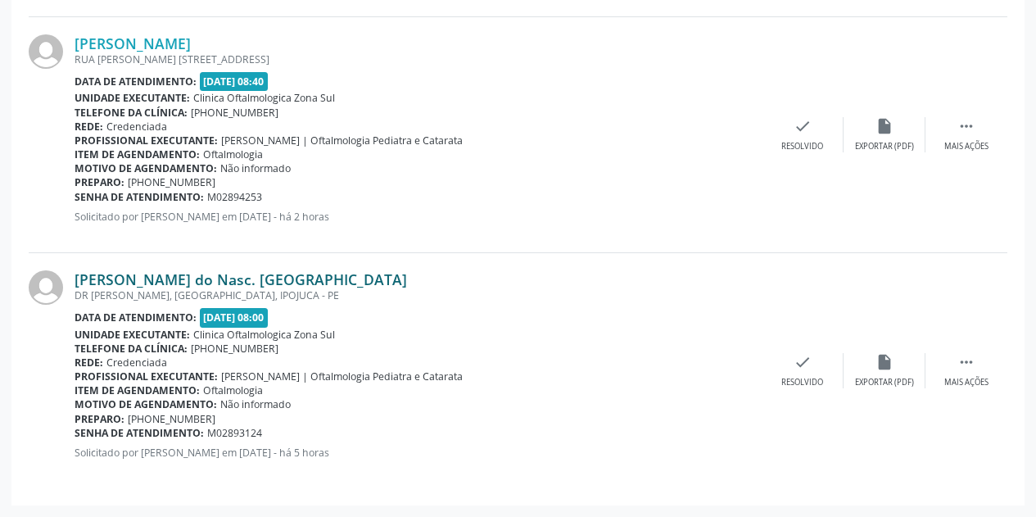
click at [219, 274] on link "[PERSON_NAME] do Nasc. [GEOGRAPHIC_DATA]" at bounding box center [241, 279] width 332 height 18
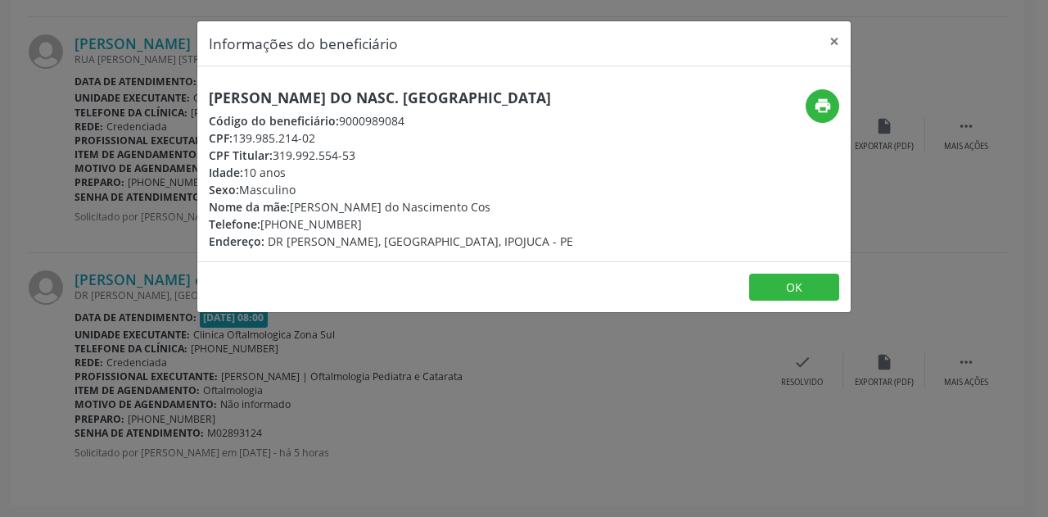
drag, startPoint x: 575, startPoint y: 97, endPoint x: 208, endPoint y: 102, distance: 366.9
click at [208, 102] on div "[PERSON_NAME] do Nasc. [GEOGRAPHIC_DATA] Código do beneficiário: 9000989084 CPF…" at bounding box center [415, 169] width 436 height 161
drag, startPoint x: 324, startPoint y: 134, endPoint x: 237, endPoint y: 142, distance: 87.9
click at [237, 142] on div "CPF: 139.985.214-02" at bounding box center [391, 137] width 364 height 17
drag, startPoint x: 360, startPoint y: 224, endPoint x: 283, endPoint y: 225, distance: 76.2
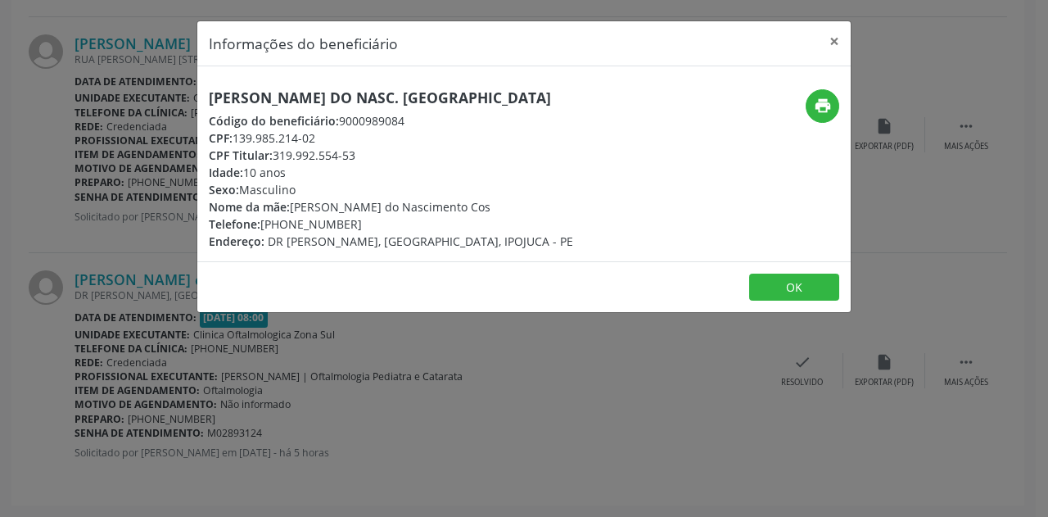
click at [283, 225] on div "Telefone: [PHONE_NUMBER]" at bounding box center [391, 223] width 364 height 17
click at [388, 220] on div "Telefone: [PHONE_NUMBER]" at bounding box center [391, 223] width 364 height 17
drag, startPoint x: 354, startPoint y: 224, endPoint x: 283, endPoint y: 223, distance: 71.3
click at [283, 223] on div "Telefone: [PHONE_NUMBER]" at bounding box center [391, 223] width 364 height 17
click at [364, 224] on div "Telefone: [PHONE_NUMBER]" at bounding box center [391, 223] width 364 height 17
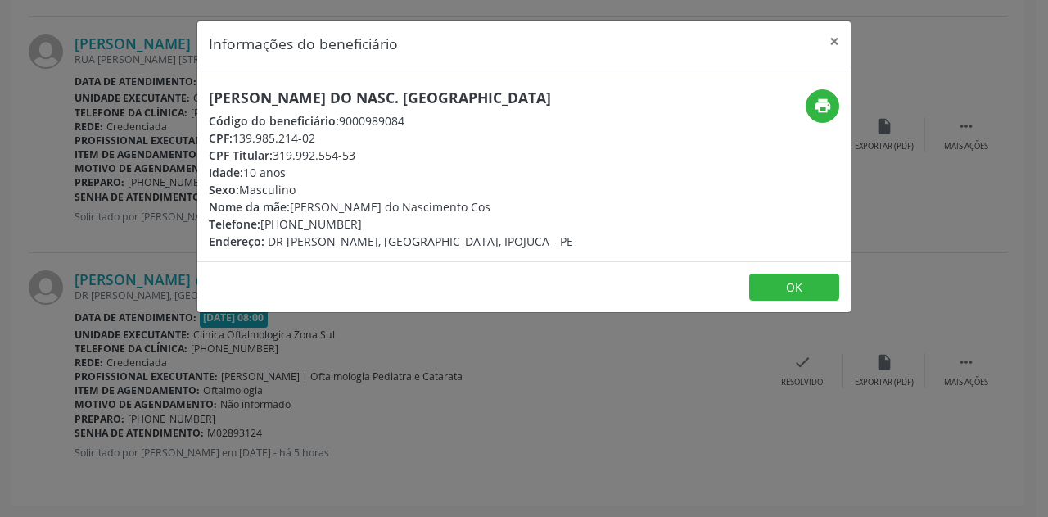
drag, startPoint x: 356, startPoint y: 224, endPoint x: 287, endPoint y: 224, distance: 69.6
click at [287, 224] on div "Telefone: [PHONE_NUMBER]" at bounding box center [391, 223] width 364 height 17
click at [387, 220] on div "Telefone: [PHONE_NUMBER]" at bounding box center [391, 223] width 364 height 17
drag, startPoint x: 300, startPoint y: 223, endPoint x: 358, endPoint y: 222, distance: 58.2
click at [358, 222] on div "Telefone: [PHONE_NUMBER]" at bounding box center [391, 223] width 364 height 17
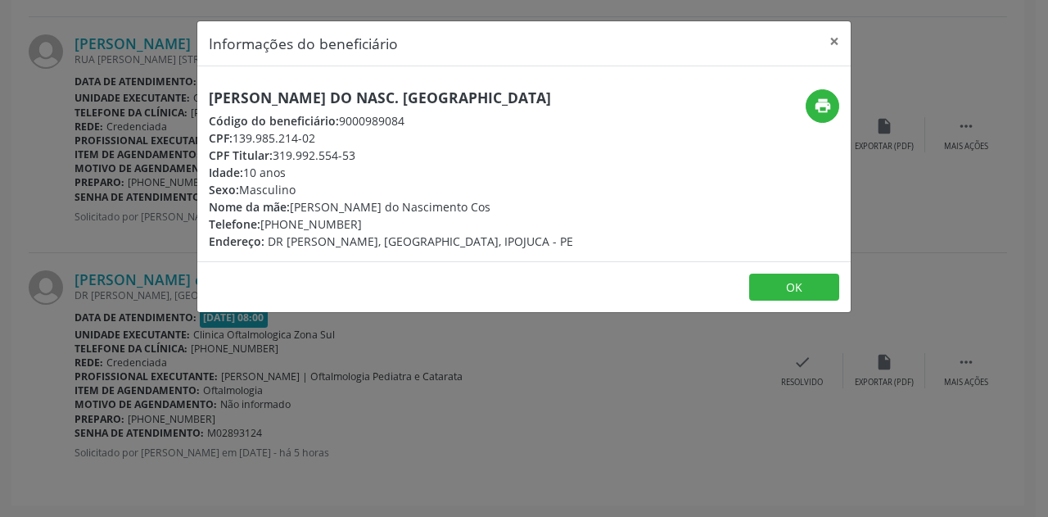
drag, startPoint x: 545, startPoint y: 212, endPoint x: 296, endPoint y: 205, distance: 249.9
click at [296, 205] on div "Nome da mãe: [PERSON_NAME] do Nascimento Cos" at bounding box center [391, 206] width 364 height 17
drag, startPoint x: 296, startPoint y: 172, endPoint x: 210, endPoint y: 170, distance: 86.0
click at [210, 170] on div "Idade: 10 anos" at bounding box center [391, 172] width 364 height 17
click at [839, 40] on button "×" at bounding box center [834, 41] width 33 height 40
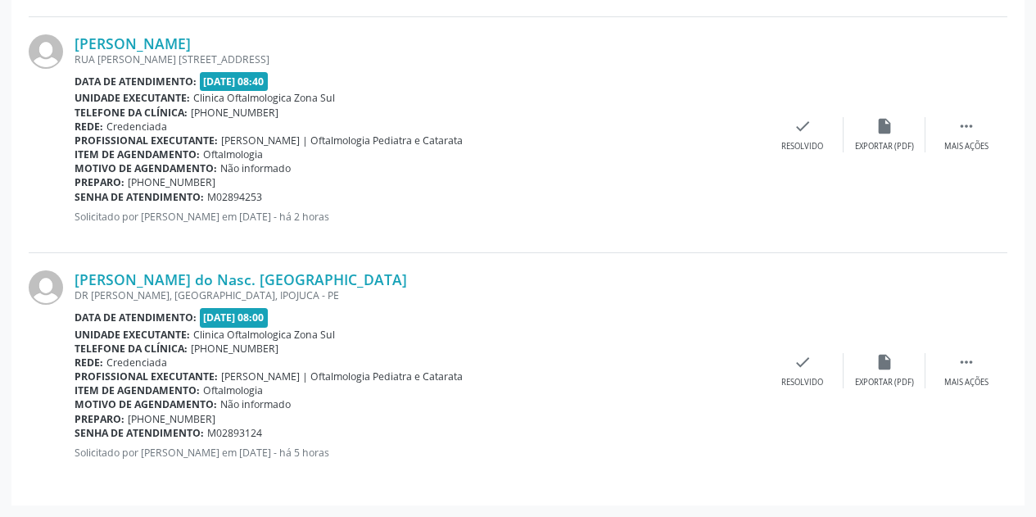
drag, startPoint x: 275, startPoint y: 432, endPoint x: 78, endPoint y: 432, distance: 197.4
click at [78, 432] on div "Senha de atendimento: M02893124" at bounding box center [418, 433] width 687 height 14
click at [314, 429] on div "Senha de atendimento: M02893124" at bounding box center [418, 433] width 687 height 14
drag, startPoint x: 269, startPoint y: 436, endPoint x: 75, endPoint y: 430, distance: 194.2
click at [75, 430] on div "Senha de atendimento: M02893124" at bounding box center [418, 433] width 687 height 14
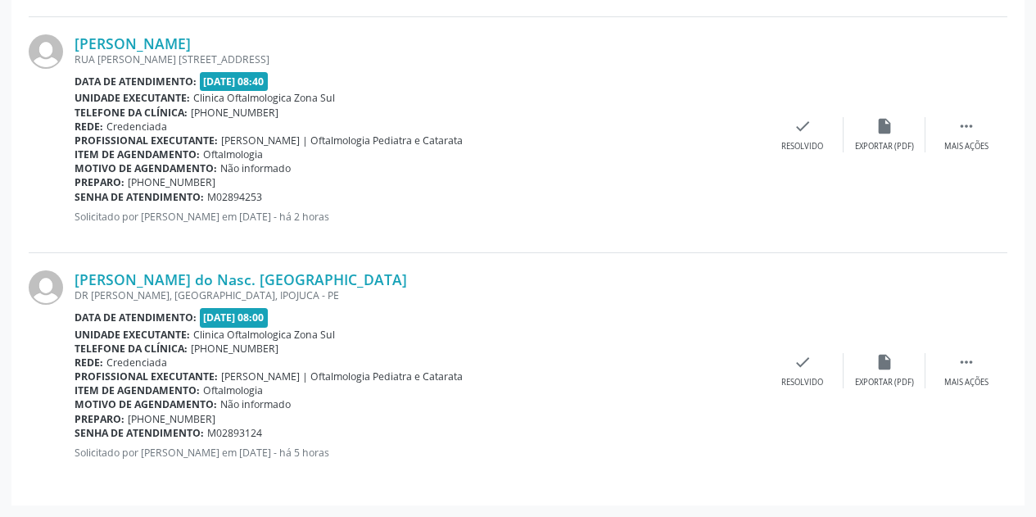
drag, startPoint x: 223, startPoint y: 421, endPoint x: 161, endPoint y: 419, distance: 61.4
click at [161, 419] on div "Preparo: [PHONE_NUMBER]" at bounding box center [418, 419] width 687 height 14
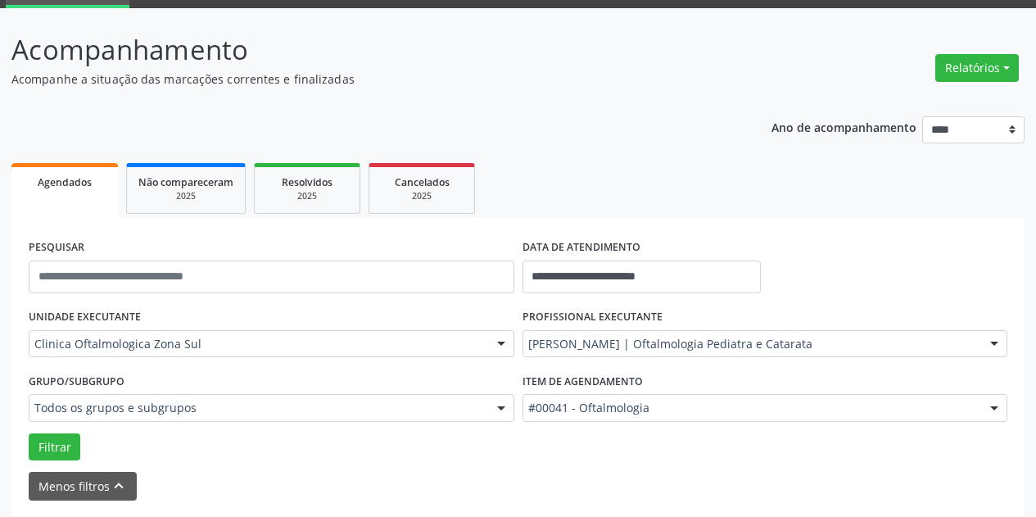
scroll to position [76, 0]
